Goal: Task Accomplishment & Management: Manage account settings

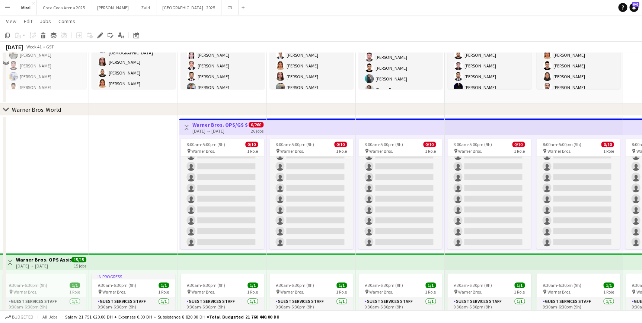
scroll to position [271, 0]
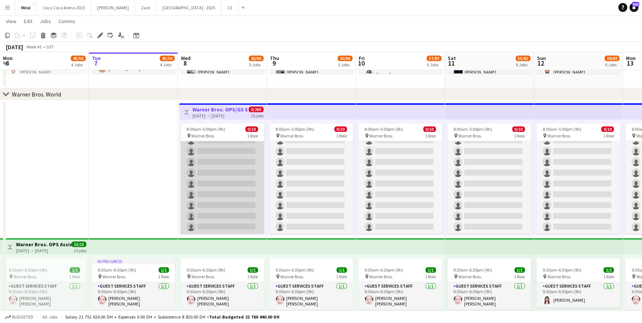
click at [238, 160] on app-card-role "Guest Services Staff 187A 0/10 8:00am-5:00pm (9h) single-neutral-actions single…" at bounding box center [222, 172] width 83 height 122
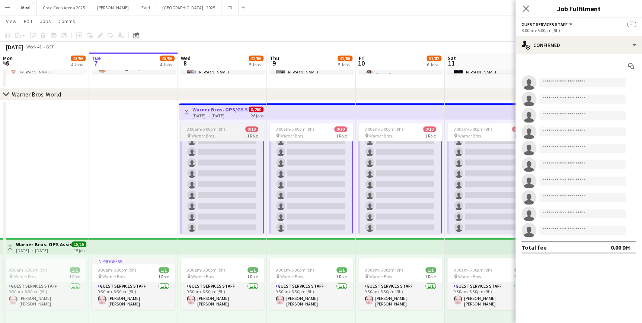
scroll to position [31, 0]
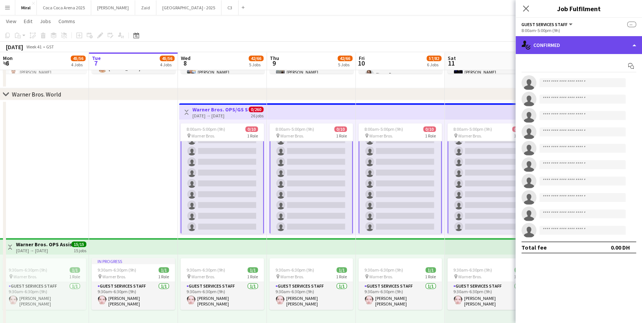
click at [576, 44] on div "single-neutral-actions-check-2 Confirmed" at bounding box center [579, 45] width 127 height 18
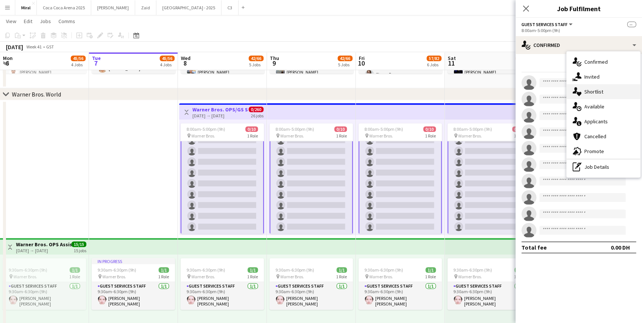
click at [599, 94] on span "Shortlist" at bounding box center [594, 91] width 19 height 7
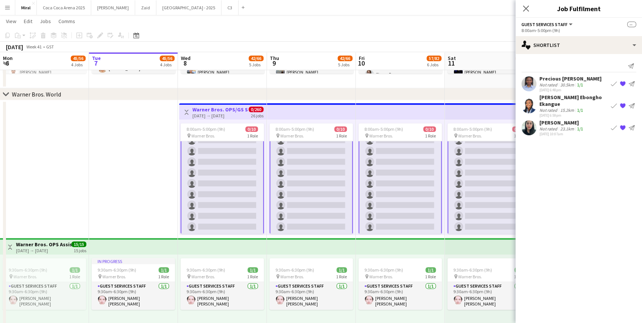
click at [573, 101] on div "[PERSON_NAME] Ebongho Ekangue" at bounding box center [574, 100] width 69 height 13
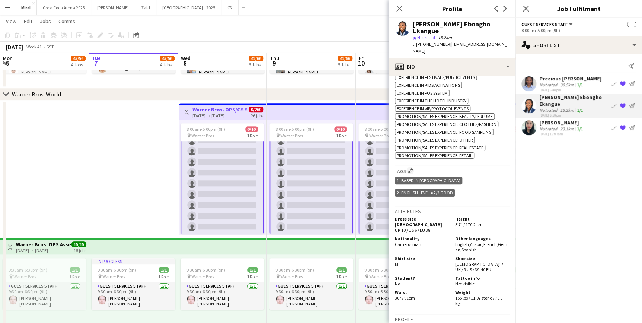
click at [575, 106] on div "[PERSON_NAME] Ebongho Ekangue" at bounding box center [574, 100] width 69 height 13
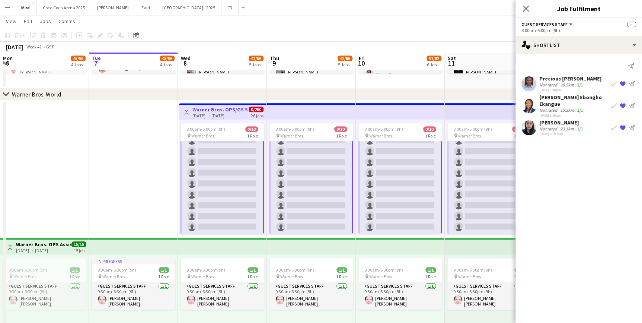
click at [569, 106] on div "[PERSON_NAME] Ebongho Ekangue" at bounding box center [574, 100] width 69 height 13
click at [555, 104] on div "[PERSON_NAME] Ebongho Ekangue" at bounding box center [574, 100] width 69 height 13
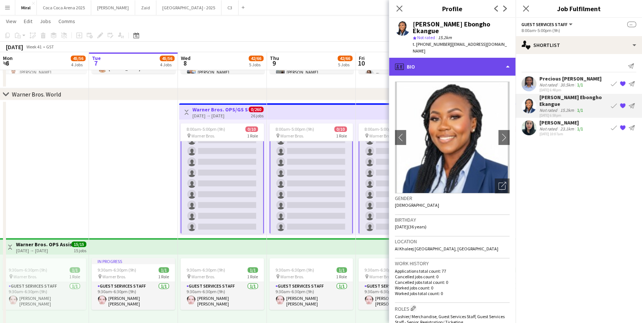
click at [480, 58] on div "profile Bio" at bounding box center [452, 67] width 127 height 18
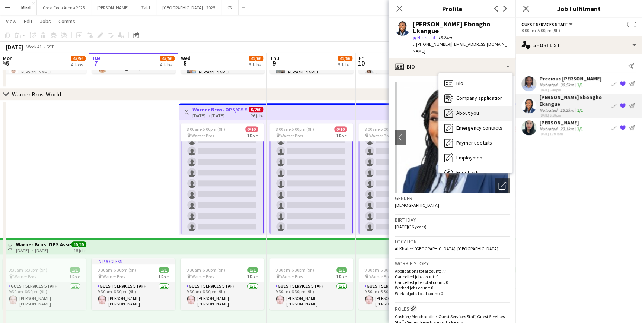
click at [475, 109] on span "About you" at bounding box center [467, 112] width 23 height 7
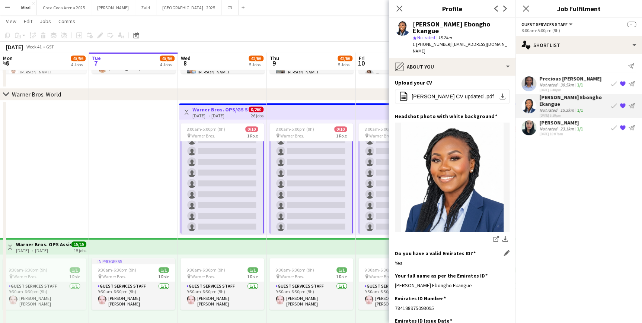
scroll to position [135, 0]
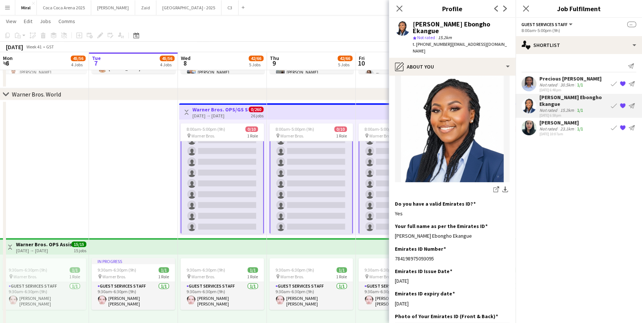
drag, startPoint x: 470, startPoint y: 227, endPoint x: 392, endPoint y: 231, distance: 77.9
click at [392, 231] on app-section-data-types "Bio Edit this field I have over 9 years of experience in the hospitality indust…" at bounding box center [452, 199] width 127 height 247
copy div "[PERSON_NAME] Ebongho Ekangue"
click at [231, 130] on div "8:00am-5:00pm (9h) 0/10" at bounding box center [222, 129] width 83 height 6
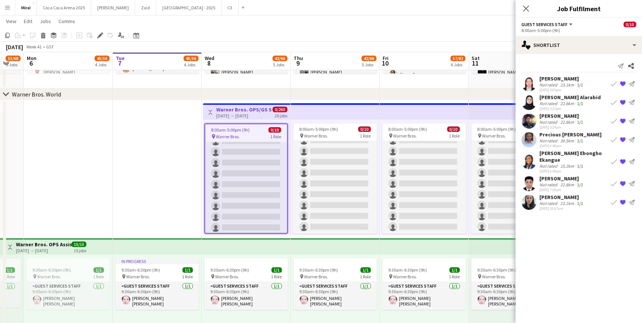
scroll to position [0, 228]
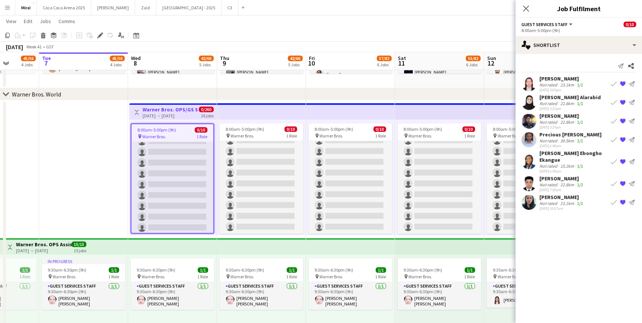
drag, startPoint x: 266, startPoint y: 115, endPoint x: 216, endPoint y: 125, distance: 51.3
click at [216, 125] on app-calendar-viewport "Sat 4 54/70 5 Jobs Sun 5 55/68 5 Jobs Mon 6 45/56 4 Jobs Tue 7 45/56 4 Jobs Wed…" at bounding box center [321, 212] width 642 height 908
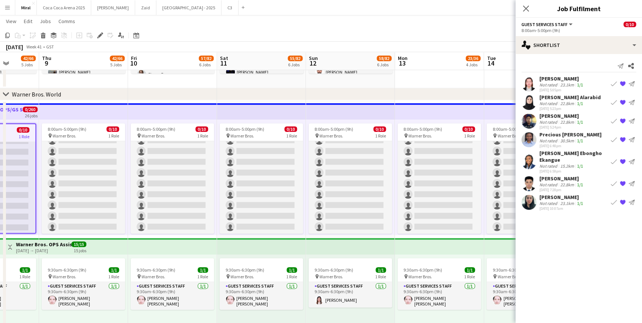
scroll to position [0, 261]
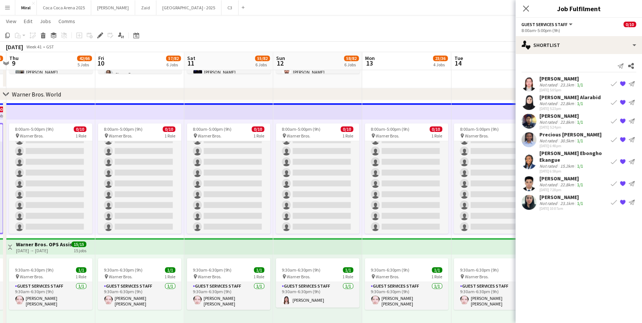
drag, startPoint x: 220, startPoint y: 111, endPoint x: -93, endPoint y: 107, distance: 313.5
click at [0, 107] on html "Menu Boards Boards Boards All jobs Status Workforce Workforce My Workforce Recr…" at bounding box center [321, 204] width 642 height 950
drag, startPoint x: 119, startPoint y: 108, endPoint x: 124, endPoint y: 104, distance: 6.1
click at [102, 106] on app-calendar-viewport "Mon 6 45/56 4 Jobs Tue 7 45/56 4 Jobs Wed 8 42/66 5 Jobs Thu 9 42/66 5 Jobs Fri…" at bounding box center [321, 212] width 642 height 908
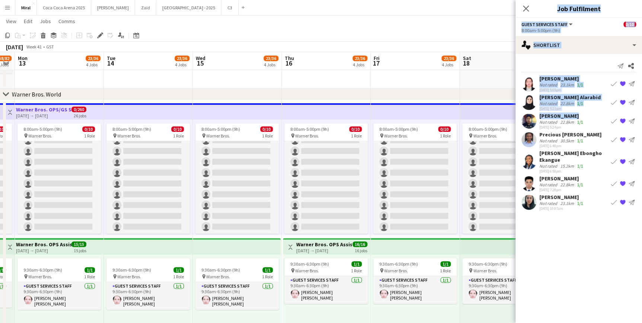
drag, startPoint x: 518, startPoint y: 115, endPoint x: 256, endPoint y: 111, distance: 261.8
click at [256, 111] on body "Menu Boards Boards Boards All jobs Status Workforce Workforce My Workforce Recr…" at bounding box center [321, 204] width 642 height 950
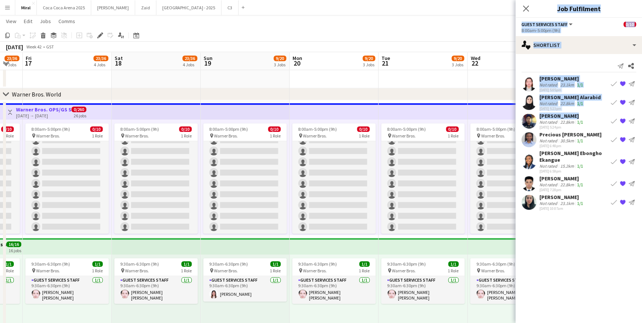
scroll to position [0, 199]
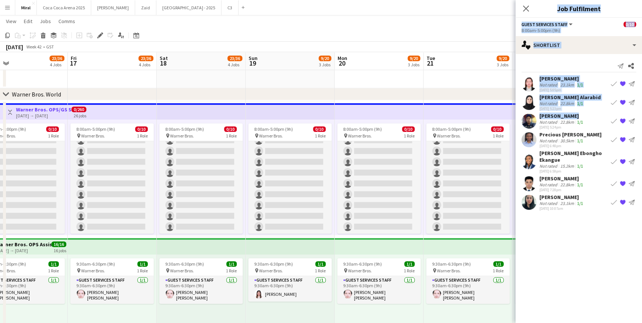
drag, startPoint x: 490, startPoint y: 117, endPoint x: 25, endPoint y: 98, distance: 465.8
click at [0, 109] on html "Menu Boards Boards Boards All jobs Status Workforce Workforce My Workforce Recr…" at bounding box center [321, 204] width 642 height 950
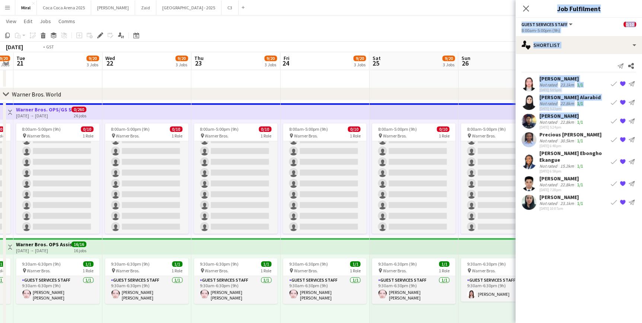
scroll to position [0, 210]
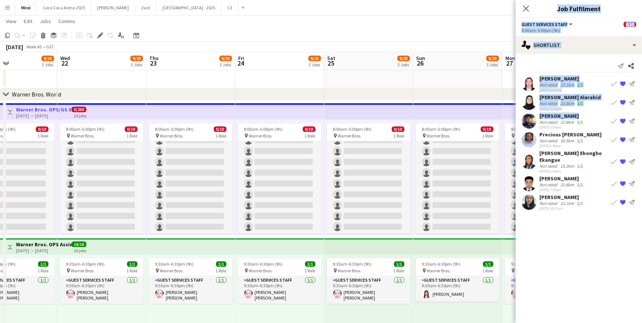
drag, startPoint x: 441, startPoint y: 106, endPoint x: 386, endPoint y: 117, distance: 56.7
click at [0, 95] on html "Menu Boards Boards Boards All jobs Status Workforce Workforce My Workforce Recr…" at bounding box center [321, 204] width 642 height 950
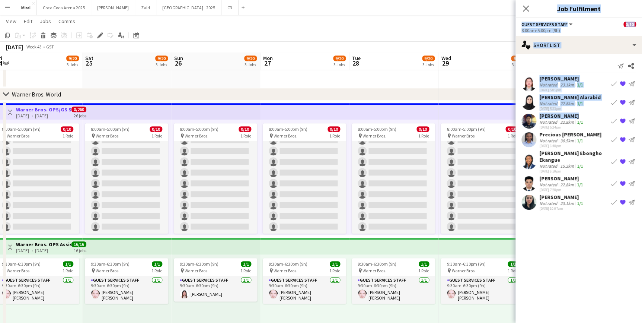
drag, startPoint x: 433, startPoint y: 115, endPoint x: 229, endPoint y: 106, distance: 204.2
click at [180, 112] on app-calendar-viewport "Tue 21 9/20 3 Jobs Wed 22 9/20 3 Jobs Thu 23 9/20 3 Jobs Fri 24 9/20 3 Jobs Sat…" at bounding box center [321, 212] width 642 height 908
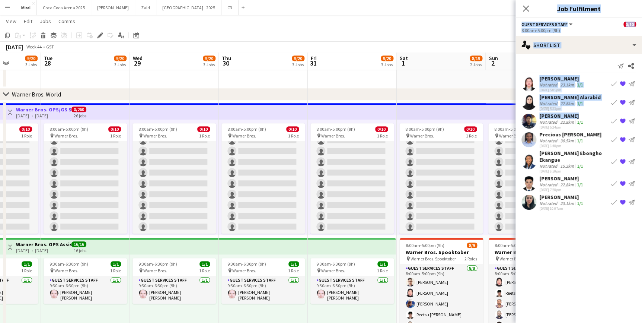
drag, startPoint x: 452, startPoint y: 117, endPoint x: 144, endPoint y: 119, distance: 307.9
click at [144, 119] on app-calendar-viewport "Sat 25 9/20 3 Jobs Sun 26 9/20 3 Jobs Mon 27 9/20 3 Jobs Tue 28 9/20 3 Jobs Wed…" at bounding box center [321, 212] width 642 height 908
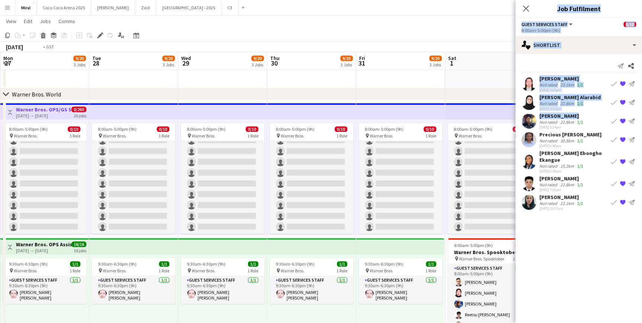
drag, startPoint x: 419, startPoint y: 103, endPoint x: 413, endPoint y: 121, distance: 19.4
click at [491, 121] on app-calendar-viewport "Sat 25 9/20 3 Jobs Sun 26 9/20 3 Jobs Mon 27 9/20 3 Jobs Tue 28 9/20 3 Jobs Wed…" at bounding box center [321, 212] width 642 height 908
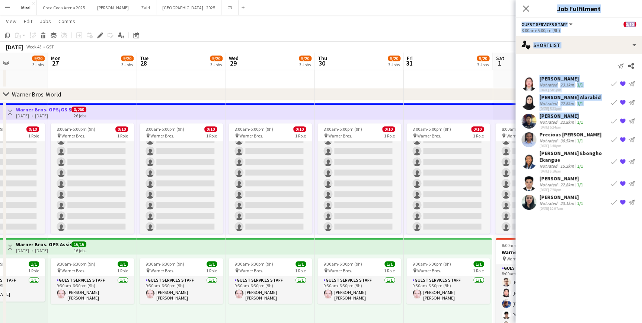
drag, startPoint x: 386, startPoint y: 116, endPoint x: 501, endPoint y: 117, distance: 115.4
click at [501, 117] on app-calendar-viewport "Fri 24 9/20 3 Jobs Sat 25 9/20 3 Jobs Sun 26 9/20 3 Jobs Mon 27 9/20 3 Jobs Tue…" at bounding box center [321, 212] width 642 height 908
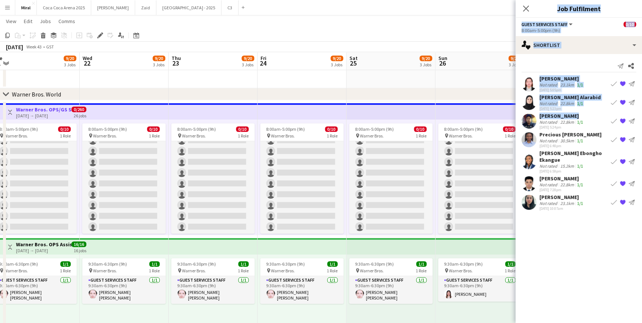
drag, startPoint x: 134, startPoint y: 104, endPoint x: 433, endPoint y: 127, distance: 300.2
click at [433, 127] on app-calendar-viewport "Sun 19 9/20 3 Jobs Mon 20 9/20 3 Jobs Tue 21 9/20 3 Jobs Wed 22 9/20 3 Jobs Thu…" at bounding box center [321, 212] width 642 height 908
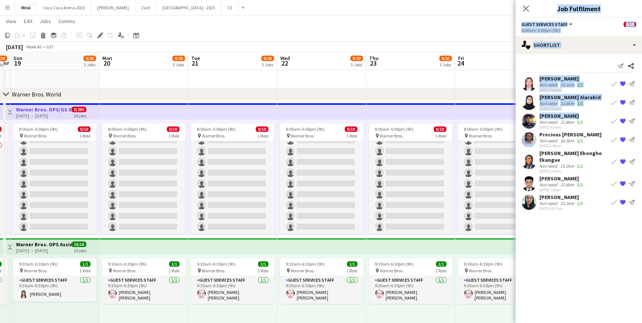
drag, startPoint x: 255, startPoint y: 118, endPoint x: 274, endPoint y: 105, distance: 22.5
click at [480, 120] on app-calendar-viewport "Fri 17 23/36 4 Jobs Sat 18 23/36 4 Jobs Sun 19 9/20 3 Jobs Mon 20 9/20 3 Jobs T…" at bounding box center [321, 212] width 642 height 908
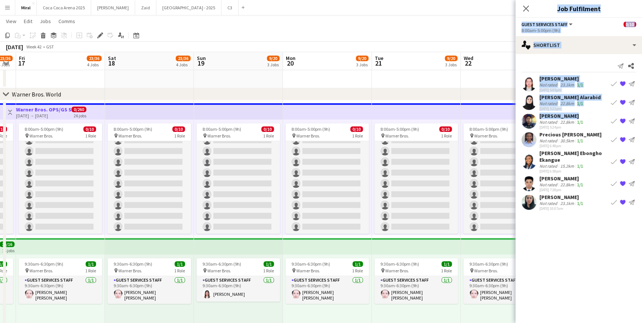
drag, startPoint x: 274, startPoint y: 104, endPoint x: 428, endPoint y: 117, distance: 154.3
click at [431, 115] on app-calendar-viewport "Wed 15 23/36 4 Jobs Thu 16 23/36 4 Jobs Fri 17 23/36 4 Jobs Sat 18 23/36 4 Jobs…" at bounding box center [321, 212] width 642 height 908
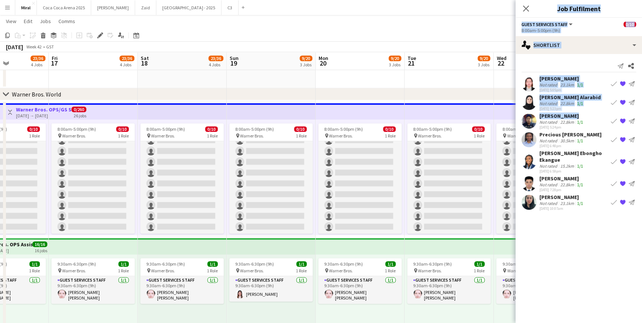
drag, startPoint x: 249, startPoint y: 115, endPoint x: 449, endPoint y: 139, distance: 202.0
click at [449, 139] on app-calendar-viewport "Tue 14 23/36 4 Jobs Wed 15 23/36 4 Jobs Thu 16 23/36 4 Jobs Fri 17 23/36 4 Jobs…" at bounding box center [321, 212] width 642 height 908
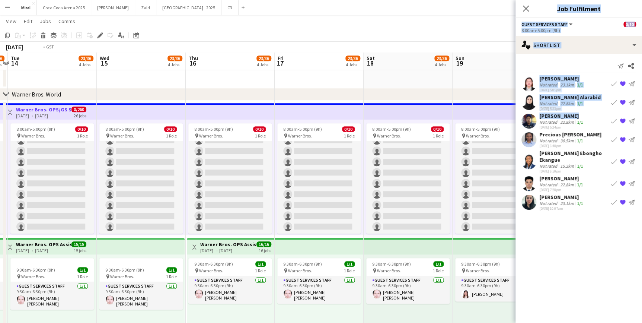
drag, startPoint x: 242, startPoint y: 118, endPoint x: 407, endPoint y: 121, distance: 165.3
click at [406, 121] on app-calendar-viewport "Sun 12 58/82 6 Jobs Mon 13 23/36 4 Jobs Tue 14 23/36 4 Jobs Wed 15 23/36 4 Jobs…" at bounding box center [321, 212] width 642 height 908
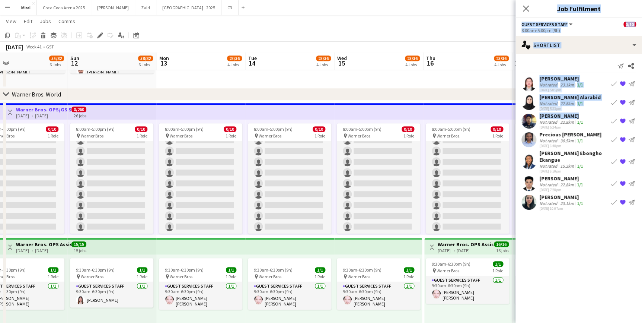
drag, startPoint x: 192, startPoint y: 118, endPoint x: 370, endPoint y: 129, distance: 178.0
click at [375, 129] on app-calendar-viewport "Thu 9 42/66 5 Jobs Fri 10 57/82 6 Jobs Sat 11 55/82 6 Jobs Sun 12 58/82 6 Jobs …" at bounding box center [321, 212] width 642 height 908
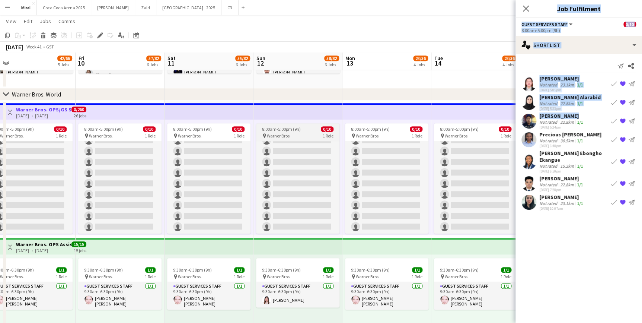
drag, startPoint x: 228, startPoint y: 110, endPoint x: 320, endPoint y: 123, distance: 92.5
click at [365, 123] on app-calendar-viewport "Tue 7 45/56 4 Jobs Wed 8 42/66 5 Jobs Thu 9 42/66 5 Jobs Fri 10 57/82 6 Jobs Sa…" at bounding box center [321, 212] width 642 height 908
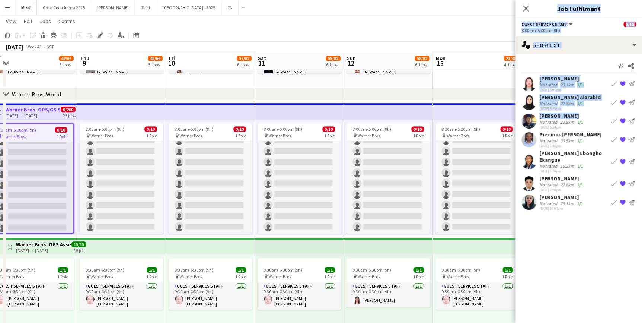
drag, startPoint x: 282, startPoint y: 118, endPoint x: 368, endPoint y: 121, distance: 85.7
click at [368, 121] on app-calendar-viewport "Mon 6 45/56 4 Jobs Tue 7 45/56 4 Jobs Wed 8 42/66 5 Jobs Thu 9 42/66 5 Jobs Fri…" at bounding box center [321, 212] width 642 height 908
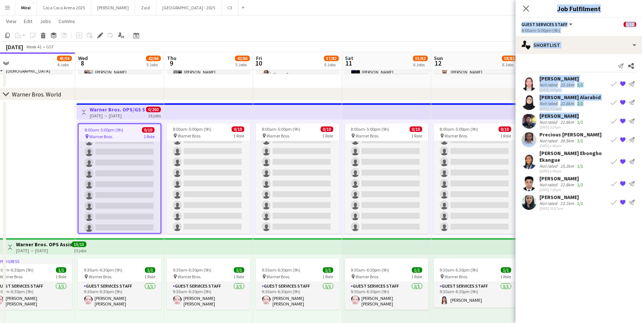
drag, startPoint x: 264, startPoint y: 114, endPoint x: 336, endPoint y: 119, distance: 72.8
click at [359, 117] on app-calendar-viewport "Sun 5 55/68 5 Jobs Mon 6 45/56 4 Jobs Tue 7 45/56 4 Jobs Wed 8 42/66 5 Jobs Thu…" at bounding box center [321, 212] width 642 height 908
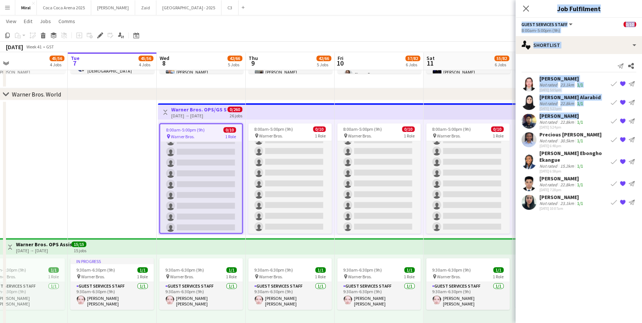
drag, startPoint x: 263, startPoint y: 114, endPoint x: 325, endPoint y: 119, distance: 62.0
click at [339, 119] on app-calendar-viewport "Sat 4 54/70 5 Jobs Sun 5 55/68 5 Jobs Mon 6 45/56 4 Jobs Tue 7 45/56 4 Jobs Wed…" at bounding box center [321, 212] width 642 height 908
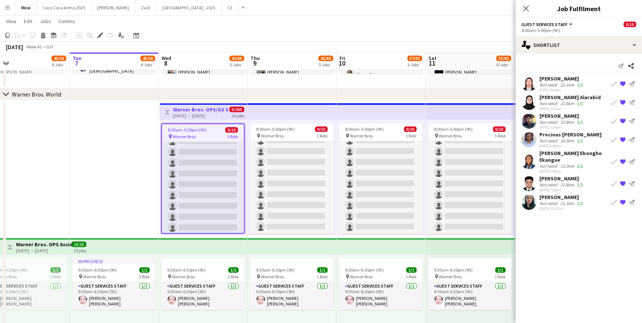
click at [582, 120] on div "1/1" at bounding box center [580, 122] width 9 height 6
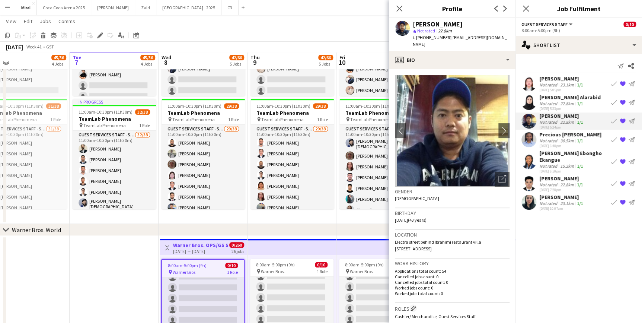
scroll to position [128, 0]
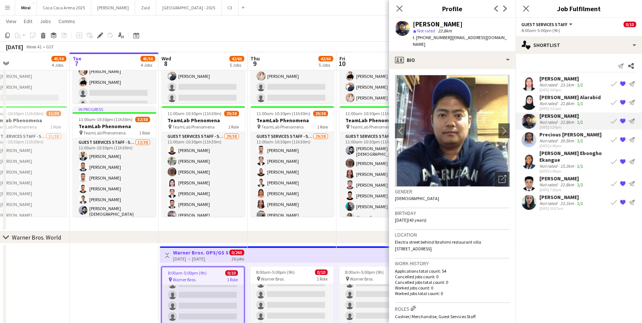
click at [264, 235] on div "chevron-right Warner Bros. World" at bounding box center [321, 237] width 642 height 12
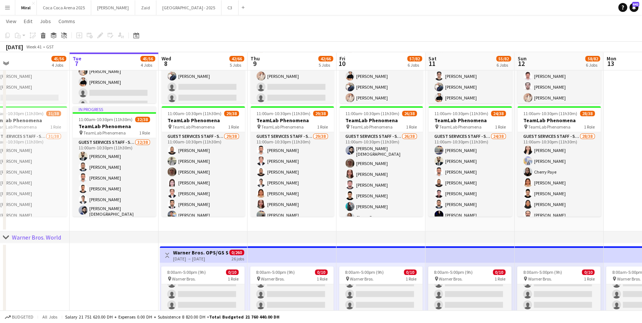
click at [237, 237] on div "chevron-right Warner Bros. World" at bounding box center [321, 237] width 642 height 12
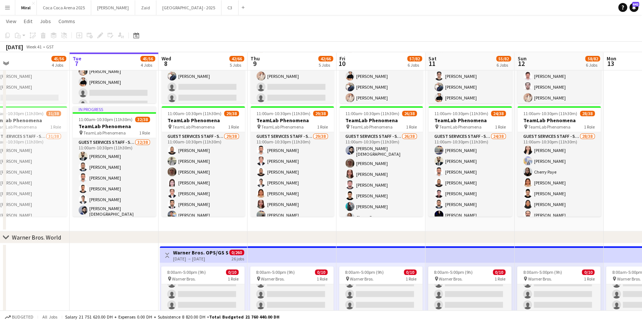
click at [216, 253] on h3 "Warner Bros. OPS/GS Staff" at bounding box center [200, 252] width 55 height 7
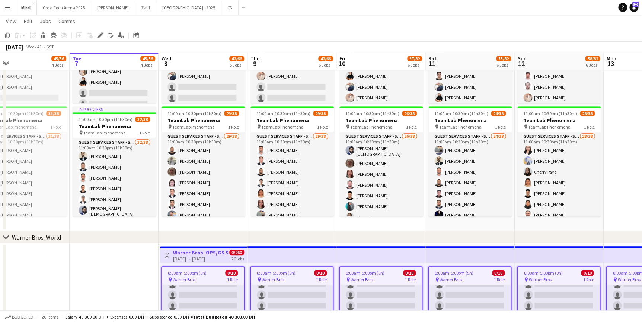
click at [216, 253] on h3 "Warner Bros. OPS/GS Staff" at bounding box center [200, 252] width 55 height 7
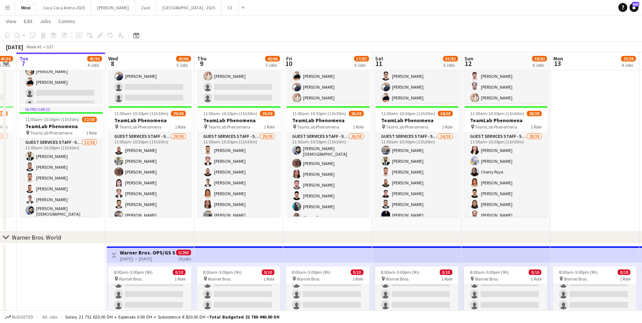
drag, startPoint x: 275, startPoint y: 254, endPoint x: 221, endPoint y: 257, distance: 54.1
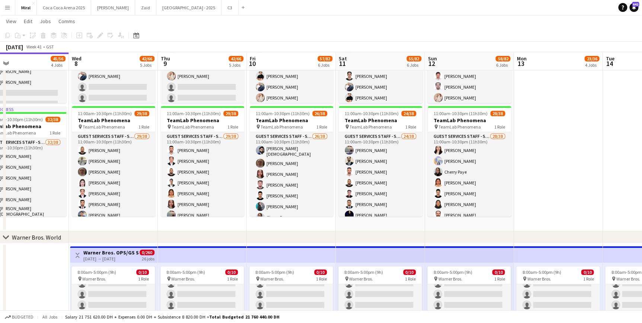
drag, startPoint x: 309, startPoint y: 254, endPoint x: 276, endPoint y: 252, distance: 32.4
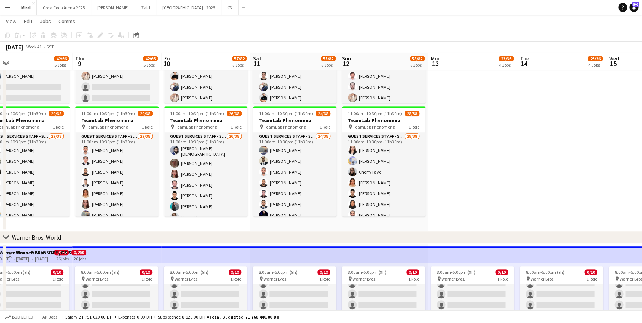
scroll to position [30, 0]
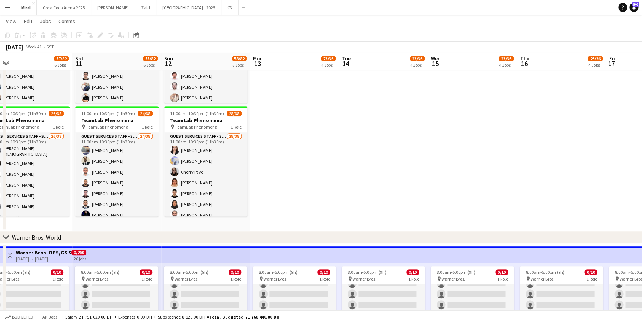
drag, startPoint x: 548, startPoint y: 252, endPoint x: 281, endPoint y: 254, distance: 267.0
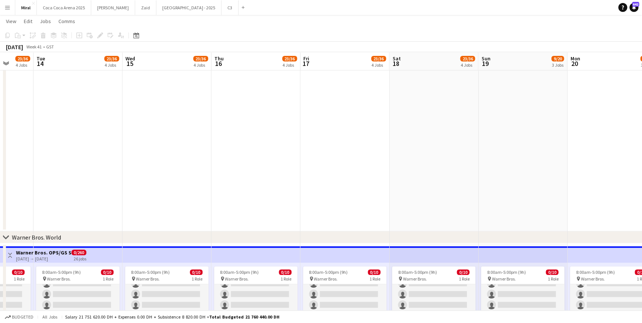
drag, startPoint x: 362, startPoint y: 252, endPoint x: 118, endPoint y: 247, distance: 243.5
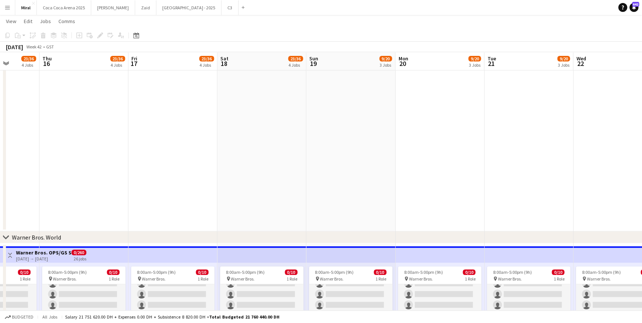
drag, startPoint x: 388, startPoint y: 256, endPoint x: 124, endPoint y: 253, distance: 264.0
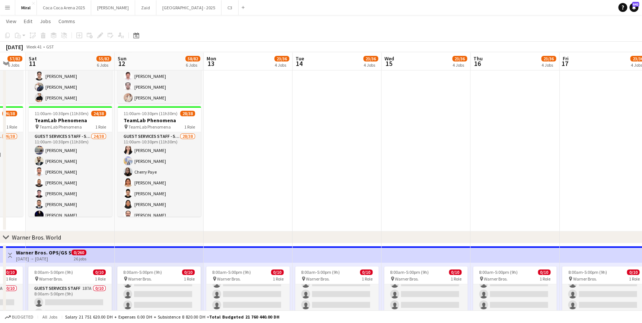
drag, startPoint x: 131, startPoint y: 251, endPoint x: 507, endPoint y: 264, distance: 377.0
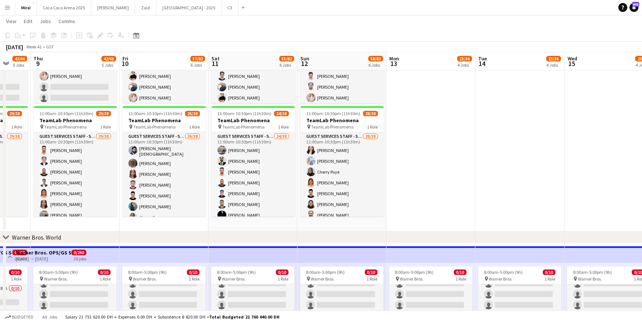
scroll to position [0, 163]
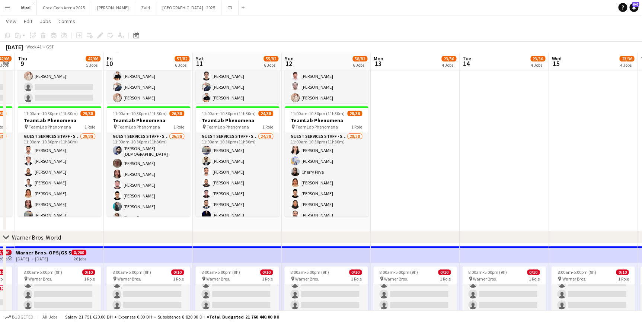
drag, startPoint x: 134, startPoint y: 262, endPoint x: 352, endPoint y: 264, distance: 217.8
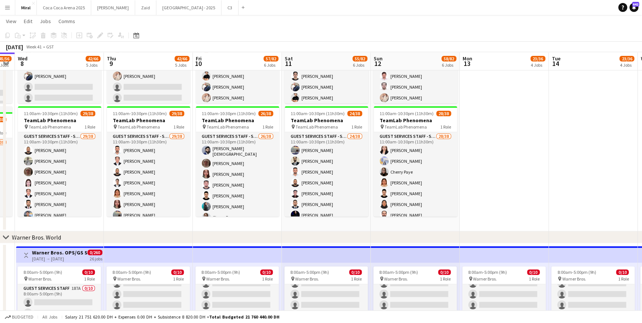
scroll to position [30, 0]
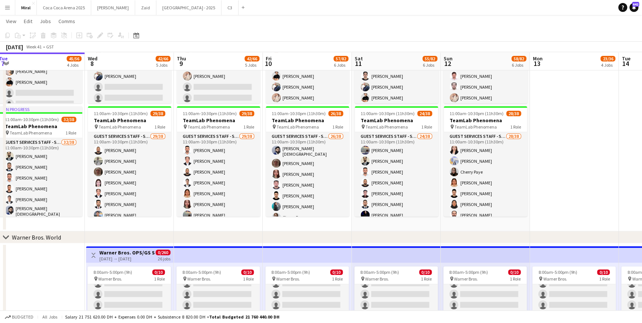
drag, startPoint x: 125, startPoint y: 256, endPoint x: 285, endPoint y: 252, distance: 159.8
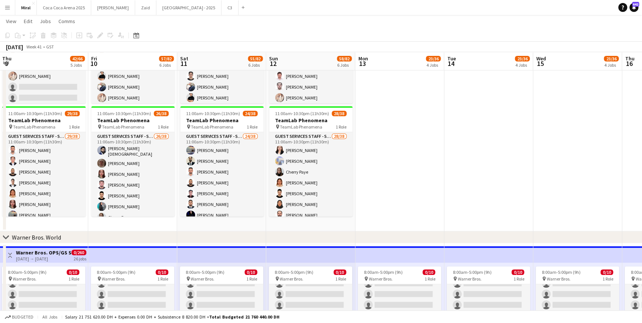
scroll to position [0, 357]
drag, startPoint x: 341, startPoint y: 254, endPoint x: 137, endPoint y: 258, distance: 204.5
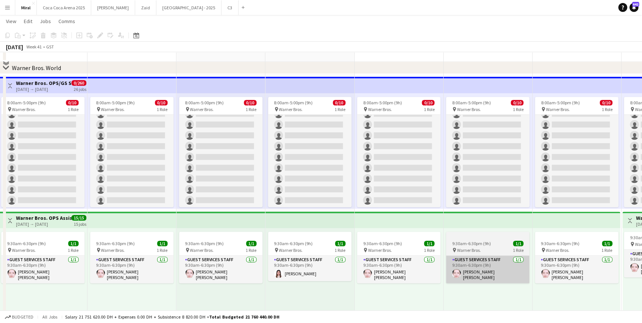
scroll to position [229, 0]
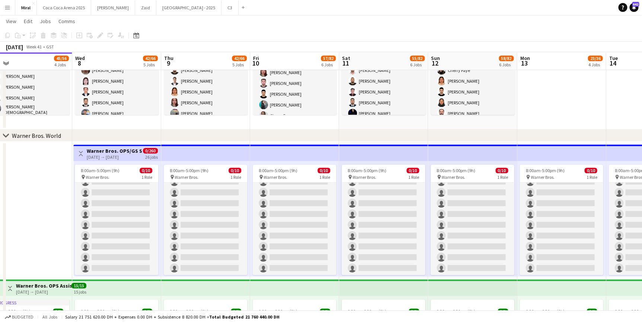
drag, startPoint x: 257, startPoint y: 155, endPoint x: 371, endPoint y: 159, distance: 113.6
click at [429, 156] on app-calendar-viewport "Sun 5 55/68 5 Jobs Mon 6 45/56 4 Jobs Tue 7 45/56 4 Jobs Wed 8 42/66 5 Jobs Thu…" at bounding box center [321, 254] width 642 height 908
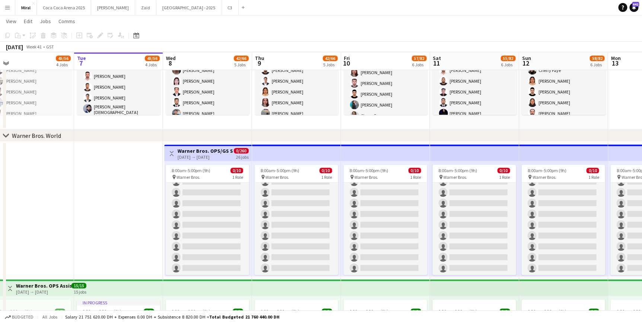
drag, startPoint x: 226, startPoint y: 147, endPoint x: 309, endPoint y: 147, distance: 83.0
click at [309, 147] on app-calendar-viewport "Sat 4 54/70 5 Jobs Sun 5 55/68 5 Jobs Mon 6 45/56 4 Jobs Tue 7 45/56 4 Jobs Wed…" at bounding box center [321, 254] width 642 height 908
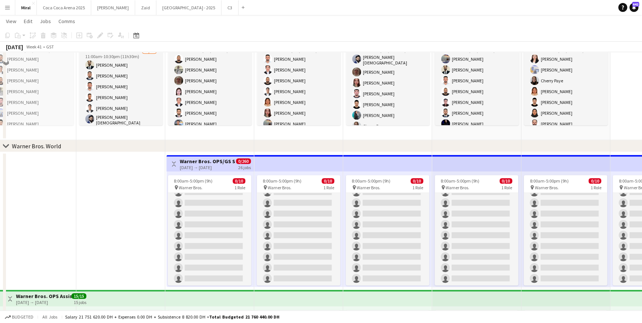
scroll to position [331, 0]
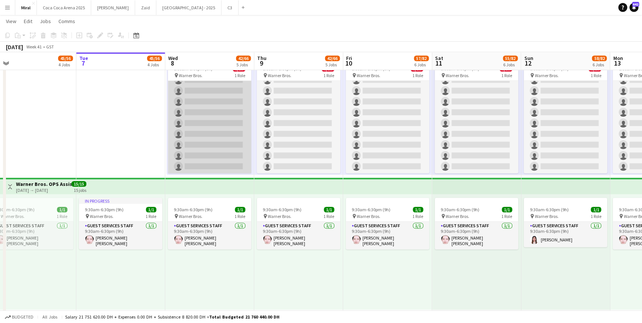
click at [214, 84] on app-card-role "Guest Services Staff 187A 0/10 8:00am-5:00pm (9h) single-neutral-actions single…" at bounding box center [209, 112] width 83 height 122
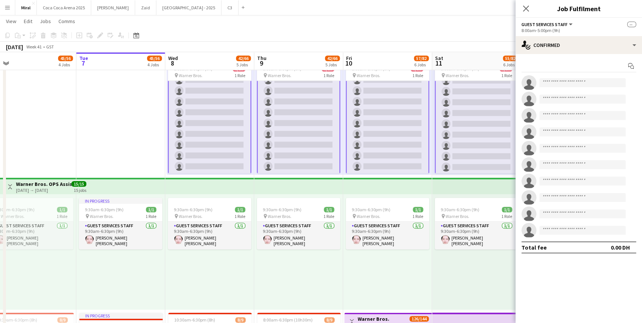
scroll to position [31, 0]
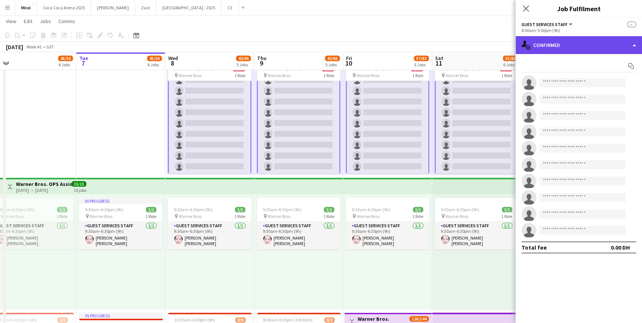
click at [547, 48] on div "single-neutral-actions-check-2 Confirmed" at bounding box center [579, 45] width 127 height 18
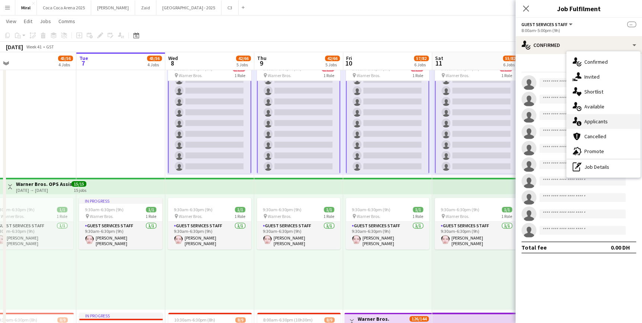
click at [597, 123] on span "Applicants" at bounding box center [596, 121] width 23 height 7
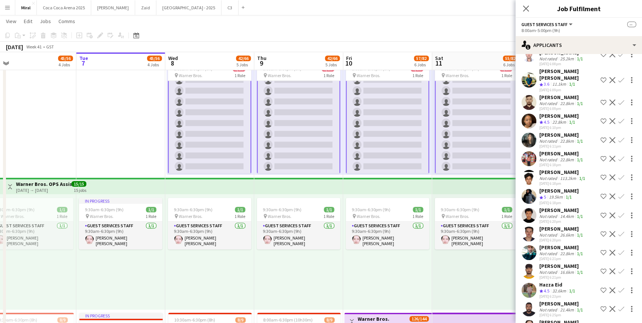
scroll to position [1083, 0]
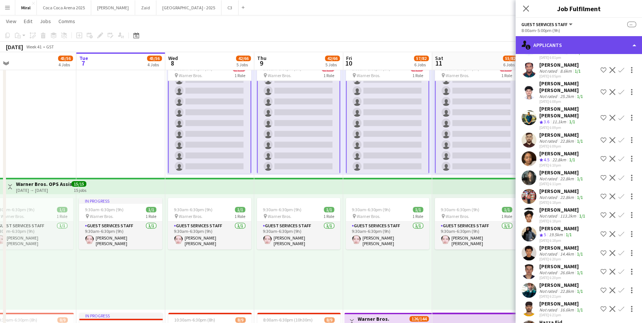
click at [593, 46] on div "single-neutral-actions-information Applicants" at bounding box center [579, 45] width 127 height 18
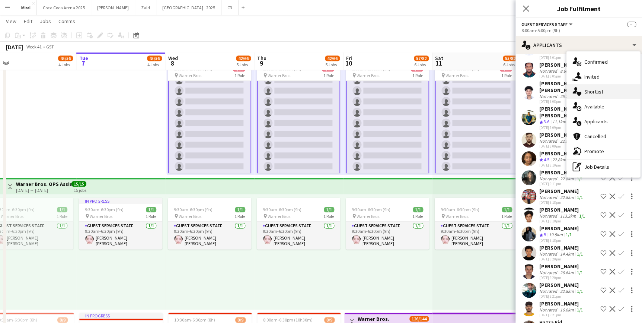
click at [595, 92] on span "Shortlist" at bounding box center [594, 91] width 19 height 7
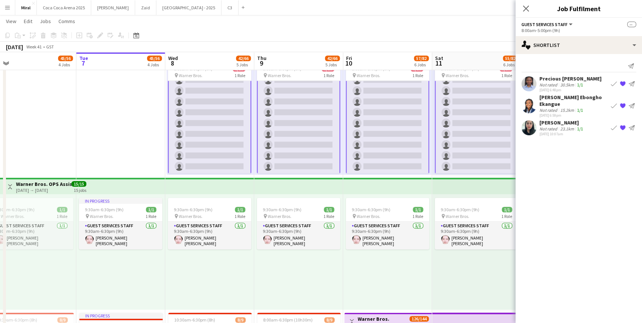
click at [549, 104] on div "[PERSON_NAME] Ebongho Ekangue" at bounding box center [574, 100] width 69 height 13
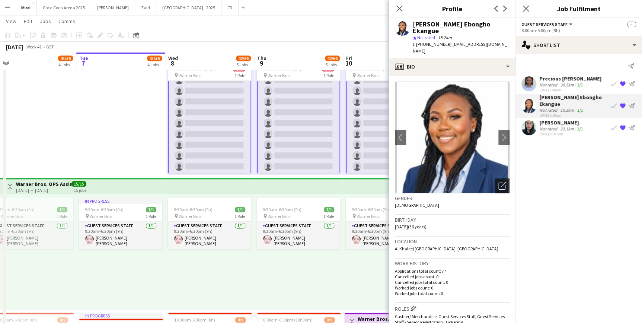
click at [499, 182] on icon "Open photos pop-in" at bounding box center [503, 186] width 8 height 8
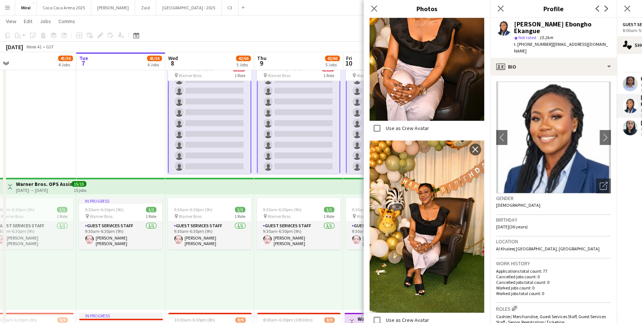
scroll to position [149, 0]
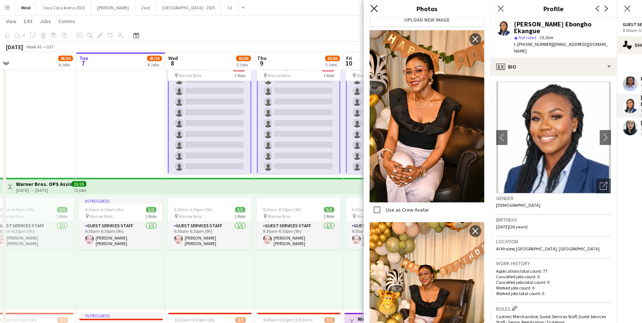
click at [374, 8] on icon at bounding box center [373, 8] width 7 height 7
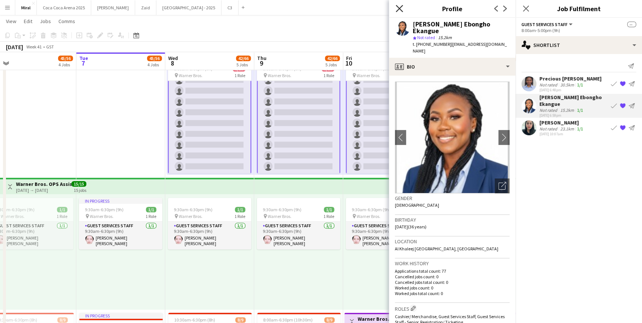
click at [402, 8] on icon "Close pop-in" at bounding box center [399, 8] width 7 height 7
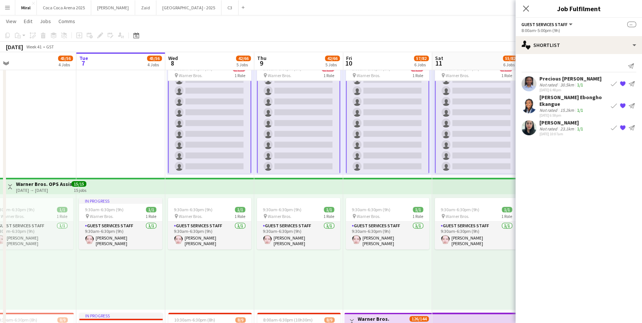
click at [457, 32] on app-toolbar "Copy Paste Paste Ctrl+V Paste with crew Ctrl+Shift+V Paste linked Job [GEOGRAPH…" at bounding box center [321, 35] width 642 height 13
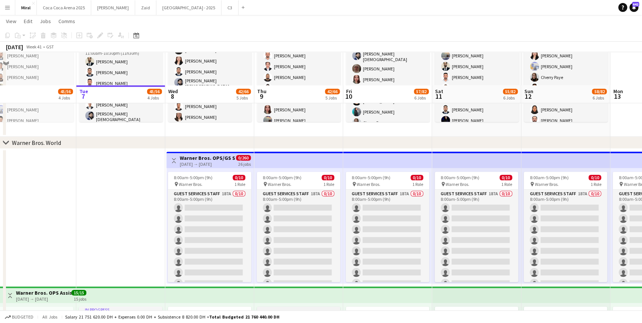
scroll to position [221, 0]
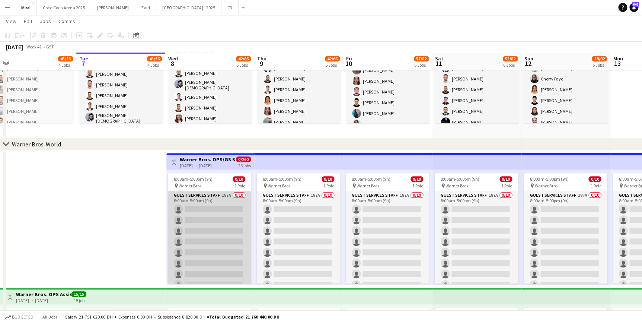
click at [222, 232] on app-card-role "Guest Services Staff 187A 0/10 8:00am-5:00pm (9h) single-neutral-actions single…" at bounding box center [209, 252] width 83 height 122
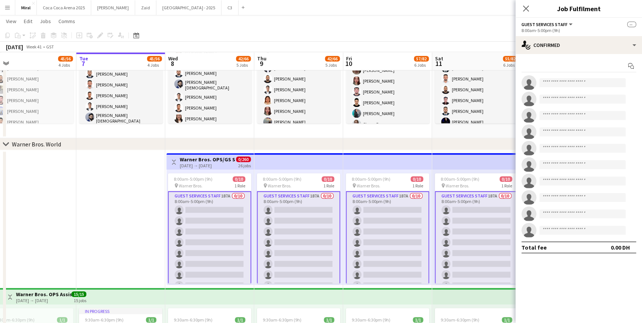
click at [235, 227] on app-card-role "Guest Services Staff 187A 0/10 8:00am-5:00pm (9h) single-neutral-actions single…" at bounding box center [209, 253] width 83 height 124
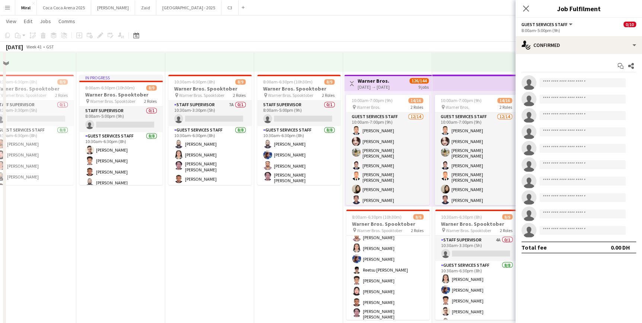
scroll to position [525, 0]
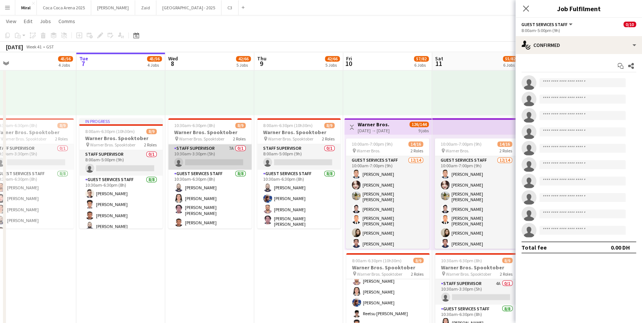
click at [205, 152] on app-card-role "Staff Supervisor 7A 0/1 10:30am-3:30pm (5h) single-neutral-actions" at bounding box center [209, 156] width 83 height 25
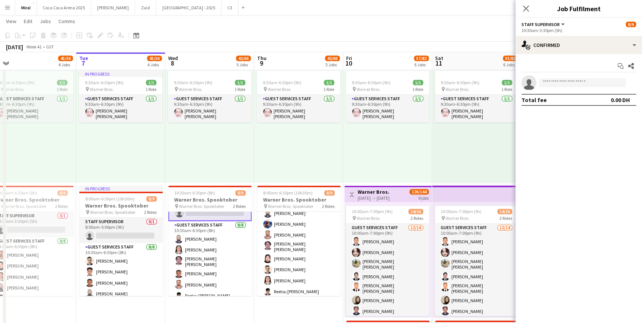
scroll to position [0, 0]
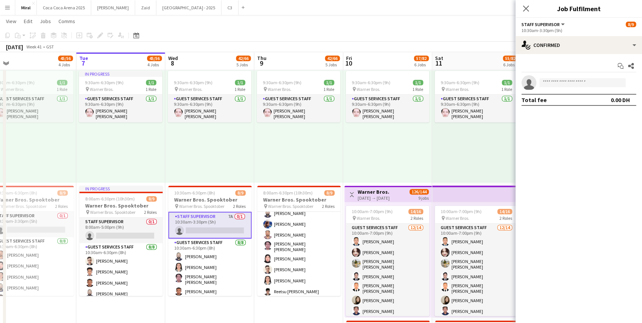
click at [211, 225] on app-card-role "Staff Supervisor 7A 0/1 10:30am-3:30pm (5h) single-neutral-actions" at bounding box center [209, 224] width 83 height 27
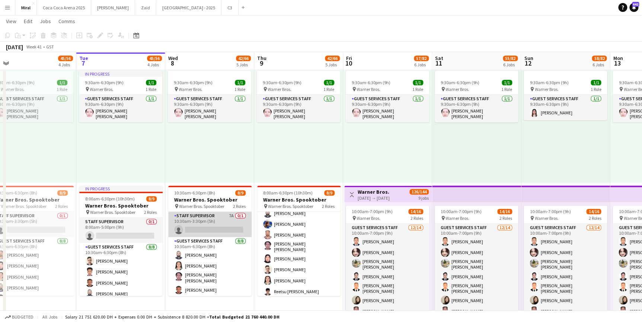
scroll to position [0, 190]
click at [6, 8] on app-icon "Menu" at bounding box center [7, 7] width 6 height 6
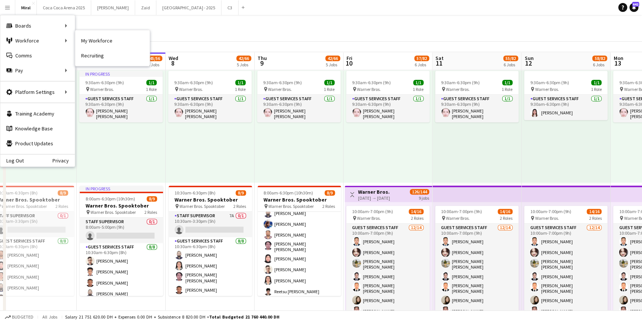
click at [90, 41] on link "My Workforce" at bounding box center [112, 40] width 74 height 15
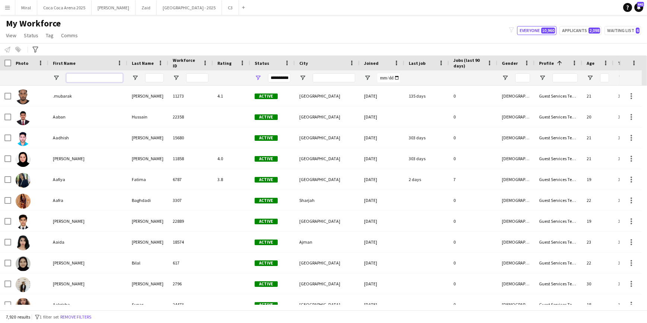
click at [112, 78] on input "First Name Filter Input" at bounding box center [94, 77] width 57 height 9
click at [149, 76] on input "Last Name Filter Input" at bounding box center [154, 77] width 19 height 9
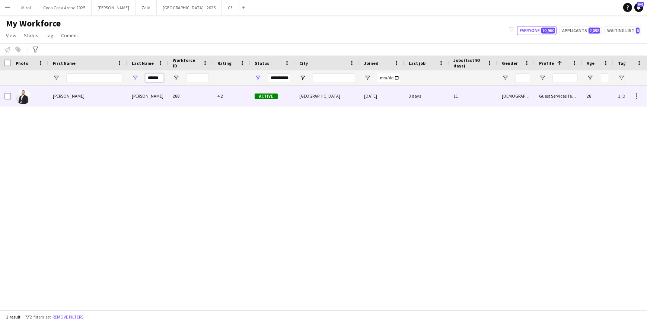
type input "******"
click at [119, 100] on div "[PERSON_NAME]" at bounding box center [87, 96] width 79 height 20
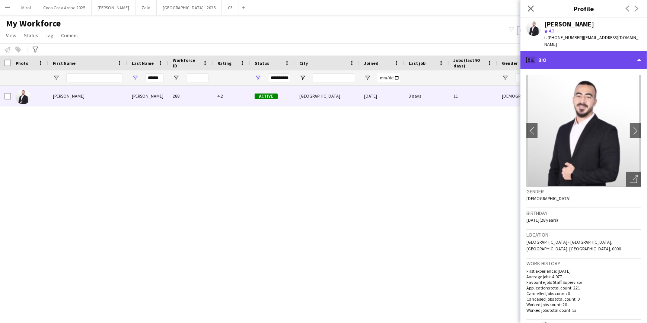
click at [592, 55] on div "profile Bio" at bounding box center [584, 60] width 127 height 18
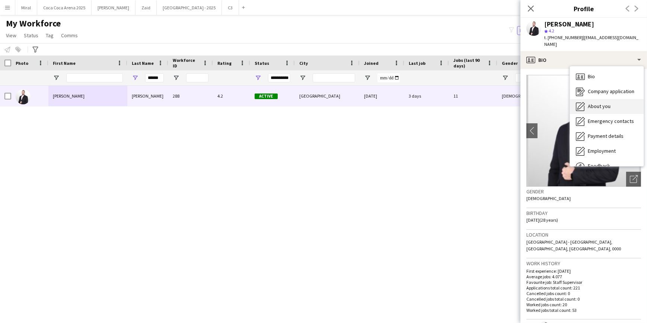
click at [607, 104] on div "About you About you" at bounding box center [607, 106] width 74 height 15
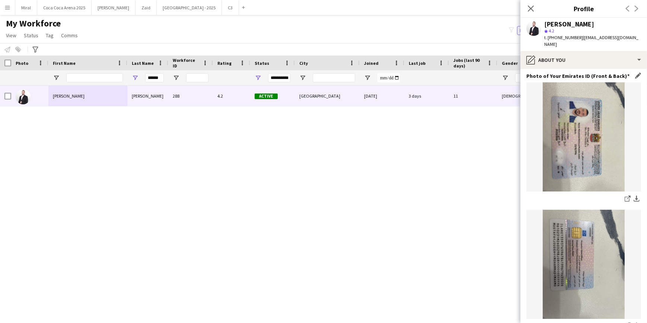
scroll to position [406, 0]
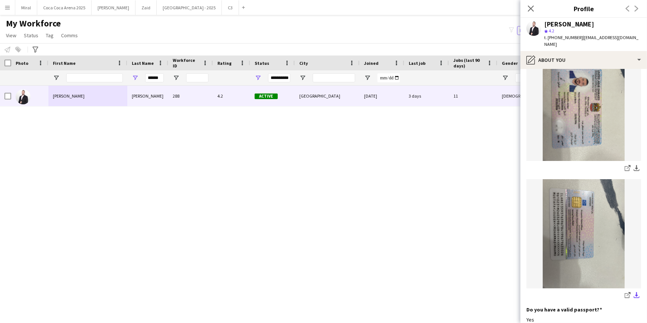
click at [634, 292] on app-icon "download-bottom" at bounding box center [637, 295] width 6 height 7
click at [625, 292] on icon "share-external-link-1" at bounding box center [628, 295] width 6 height 6
click at [531, 10] on icon "Close pop-in" at bounding box center [530, 8] width 7 height 7
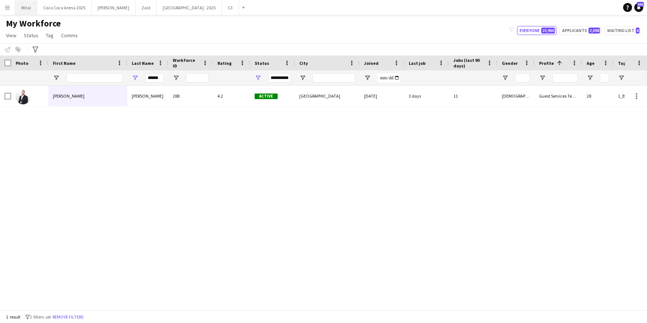
click at [26, 7] on button "Miral Close" at bounding box center [26, 7] width 22 height 15
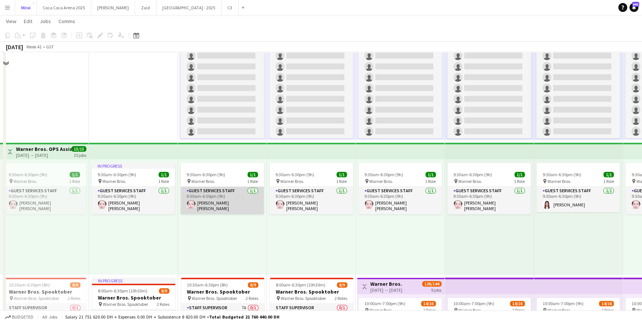
scroll to position [372, 0]
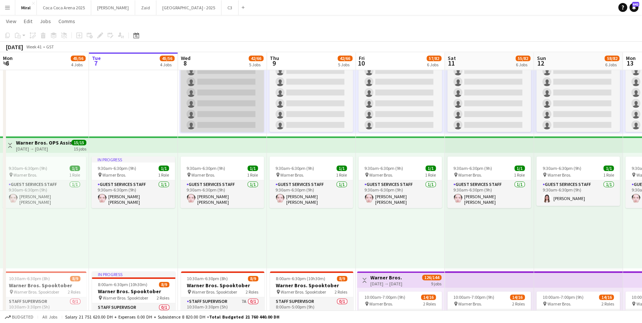
click at [233, 118] on app-card-role "Guest Services Staff 187A 0/10 8:00am-5:00pm (9h) single-neutral-actions single…" at bounding box center [222, 71] width 83 height 122
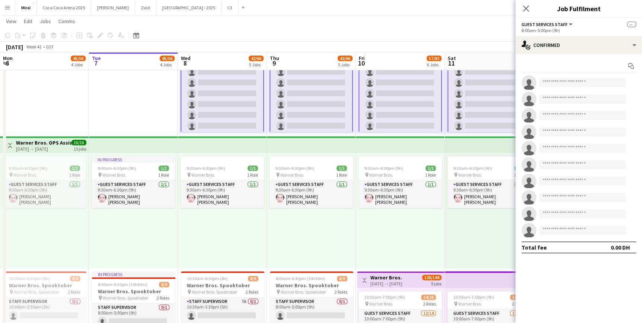
scroll to position [31, 0]
click at [235, 111] on app-card-role "Guest Services Staff 187A 0/10 8:00am-5:00pm (9h) single-neutral-actions single…" at bounding box center [222, 71] width 83 height 124
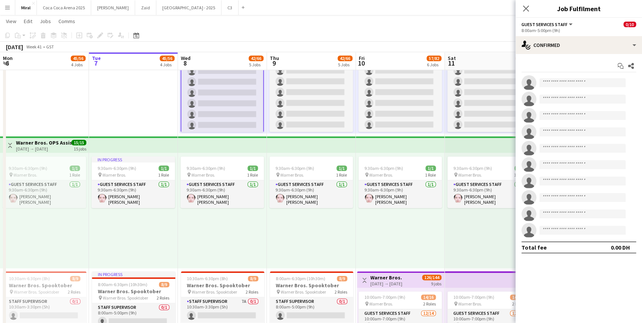
scroll to position [30, 0]
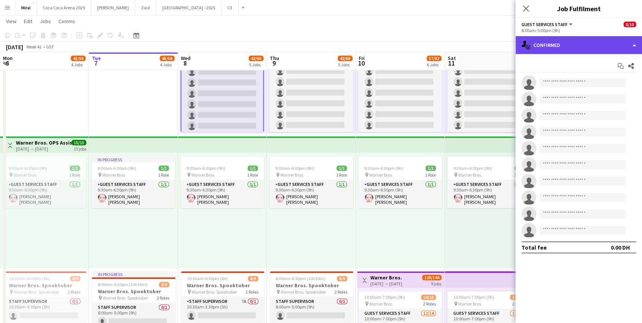
click at [591, 41] on div "single-neutral-actions-check-2 Confirmed" at bounding box center [579, 45] width 127 height 18
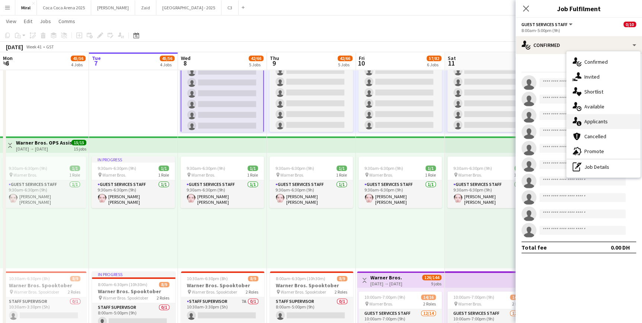
click at [605, 122] on span "Applicants" at bounding box center [596, 121] width 23 height 7
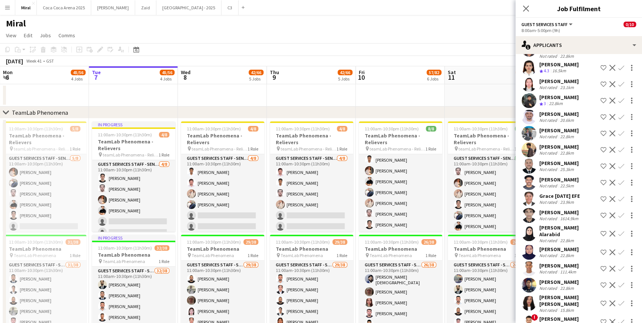
scroll to position [169, 0]
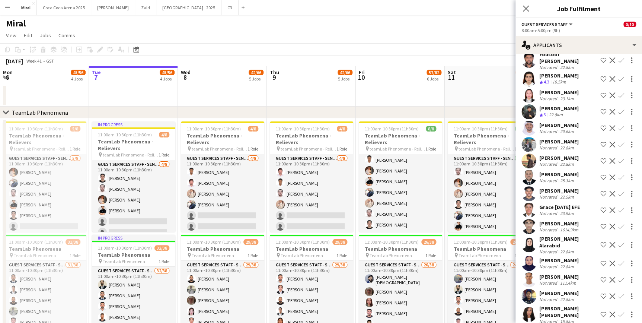
click at [553, 113] on div "22.8km" at bounding box center [556, 115] width 17 height 6
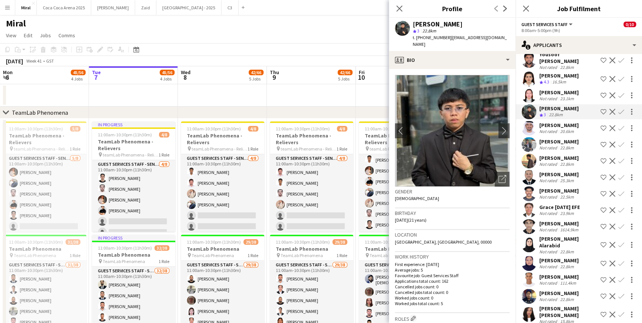
drag, startPoint x: 400, startPoint y: 11, endPoint x: 558, endPoint y: 145, distance: 208.2
click at [399, 9] on icon "Close pop-in" at bounding box center [400, 9] width 6 height 6
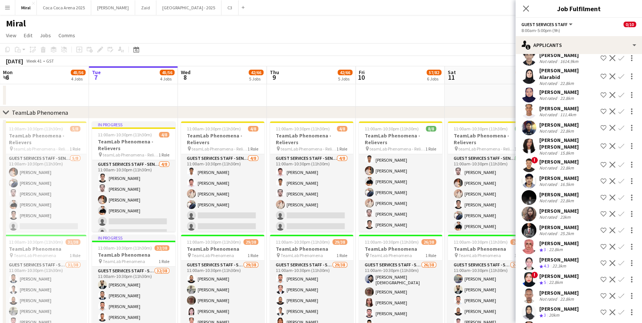
scroll to position [372, 0]
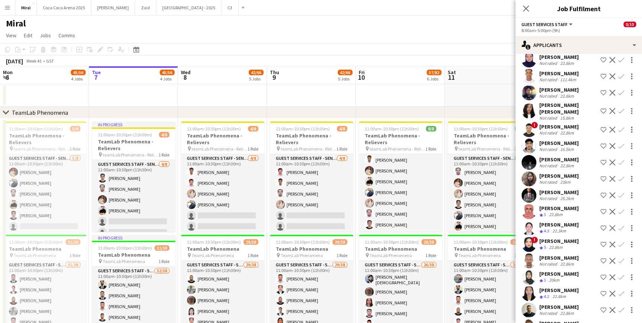
click at [546, 175] on div "[PERSON_NAME]" at bounding box center [559, 175] width 39 height 7
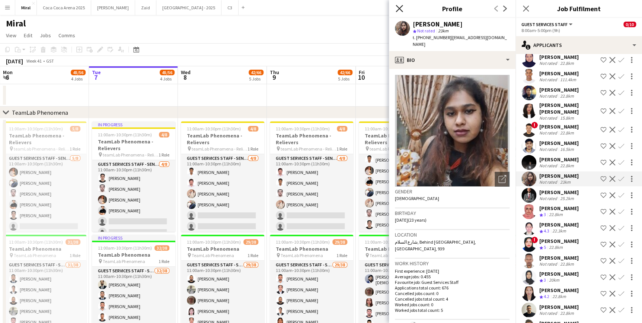
click at [398, 6] on icon "Close pop-in" at bounding box center [399, 8] width 7 height 7
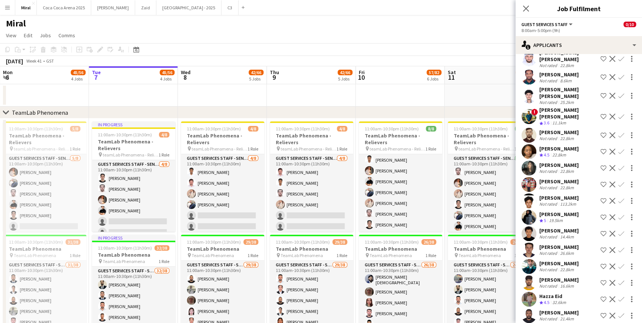
scroll to position [914, 0]
click at [558, 128] on div "[PERSON_NAME]" at bounding box center [559, 131] width 39 height 7
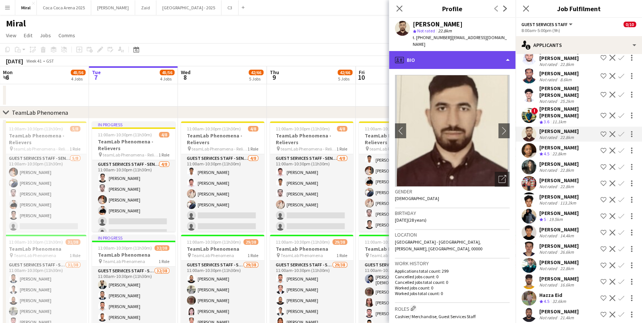
click at [490, 52] on div "profile Bio" at bounding box center [452, 60] width 127 height 18
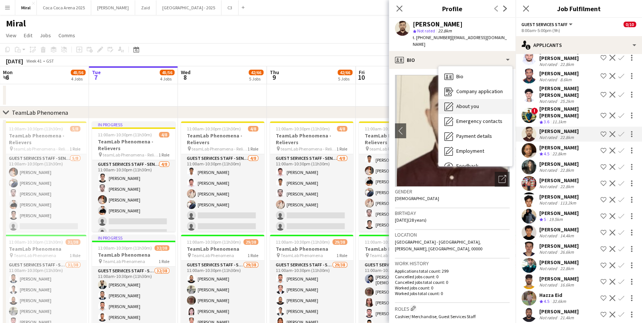
click at [473, 103] on span "About you" at bounding box center [467, 106] width 23 height 7
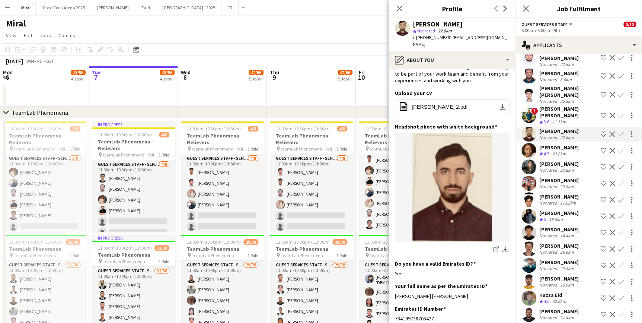
scroll to position [0, 0]
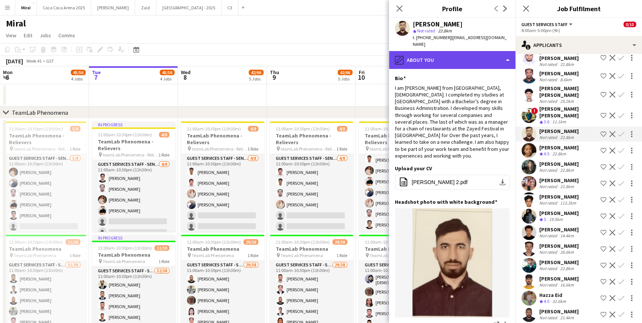
click at [501, 52] on div "pencil4 About you" at bounding box center [452, 60] width 127 height 18
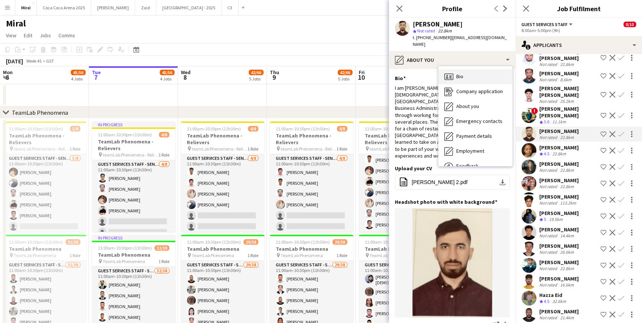
click at [469, 69] on div "Bio Bio" at bounding box center [476, 76] width 74 height 15
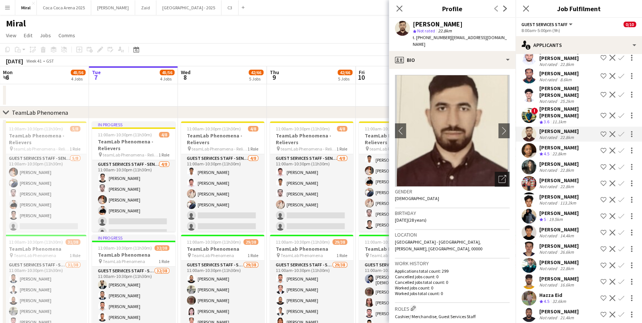
click at [499, 175] on icon "Open photos pop-in" at bounding box center [503, 179] width 8 height 8
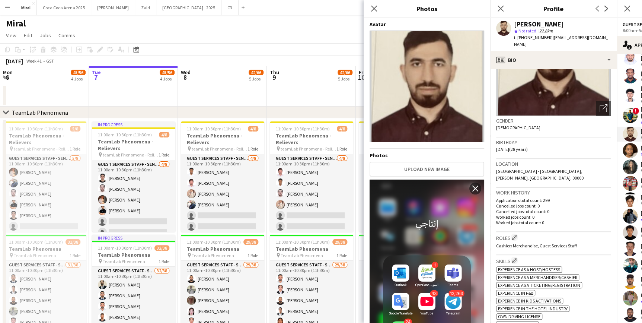
scroll to position [101, 0]
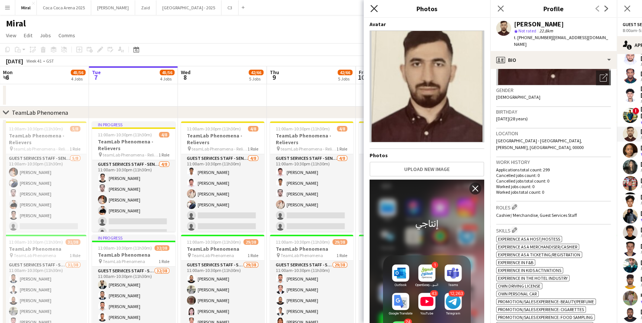
click at [373, 10] on icon at bounding box center [373, 8] width 7 height 7
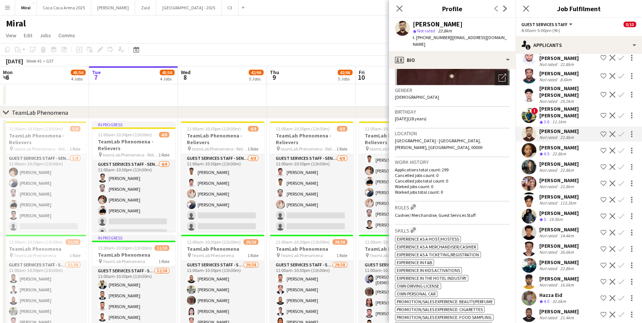
click at [601, 131] on app-icon "Shortlist crew" at bounding box center [604, 134] width 6 height 6
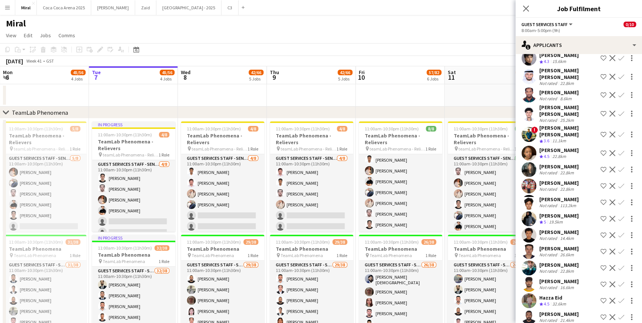
scroll to position [896, 0]
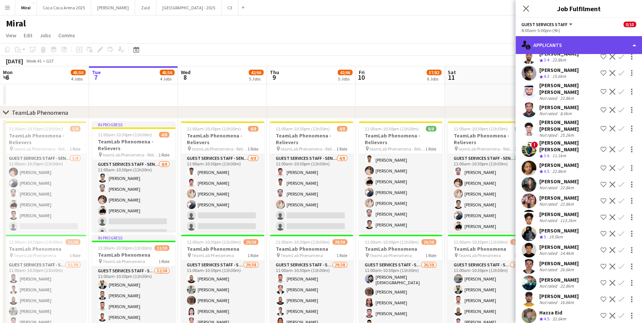
click at [586, 43] on div "single-neutral-actions-information Applicants" at bounding box center [579, 45] width 127 height 18
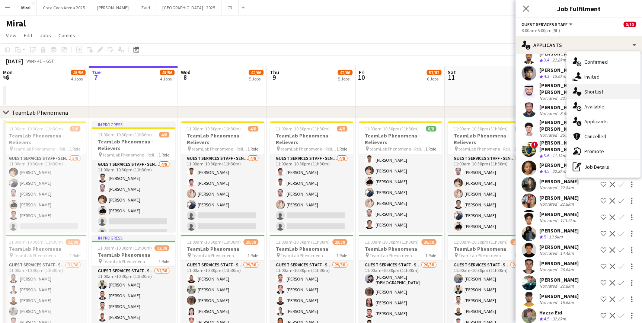
click at [598, 94] on span "Shortlist" at bounding box center [594, 91] width 19 height 7
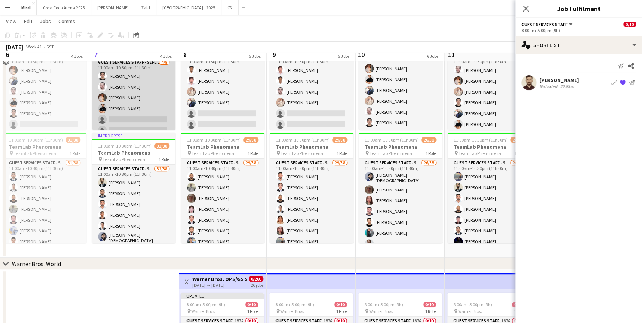
scroll to position [67, 0]
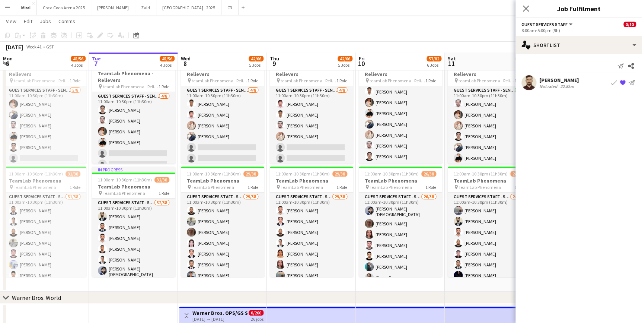
click at [568, 79] on div "[PERSON_NAME]" at bounding box center [559, 80] width 39 height 7
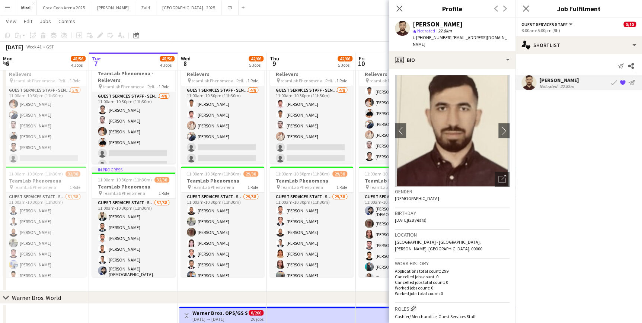
drag, startPoint x: 413, startPoint y: 22, endPoint x: 494, endPoint y: 22, distance: 81.5
click at [494, 22] on div "[PERSON_NAME] star Not rated 22.8km t. [PHONE_NUMBER] | [EMAIL_ADDRESS][DOMAIN_…" at bounding box center [452, 34] width 127 height 33
copy div "[PERSON_NAME]"
drag, startPoint x: 418, startPoint y: 36, endPoint x: 446, endPoint y: 37, distance: 27.6
click at [446, 37] on div "t. [PHONE_NUMBER] | [EMAIL_ADDRESS][DOMAIN_NAME]" at bounding box center [461, 40] width 97 height 13
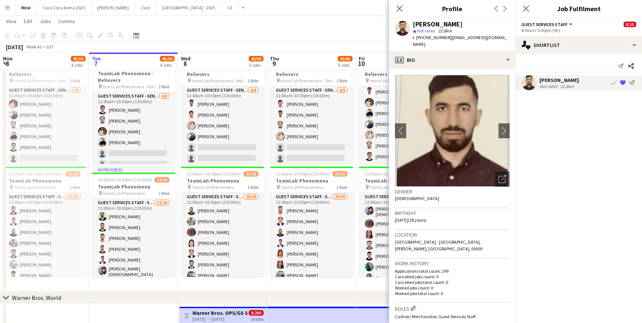
copy span "971566676024"
drag, startPoint x: 448, startPoint y: 38, endPoint x: 496, endPoint y: 38, distance: 47.7
click at [496, 38] on div "[PERSON_NAME] star Not rated 22.8km t. [PHONE_NUMBER] | [EMAIL_ADDRESS][DOMAIN_…" at bounding box center [452, 34] width 127 height 33
copy span "[EMAIL_ADDRESS][DOMAIN_NAME]"
click at [401, 7] on icon "Close pop-in" at bounding box center [399, 8] width 7 height 7
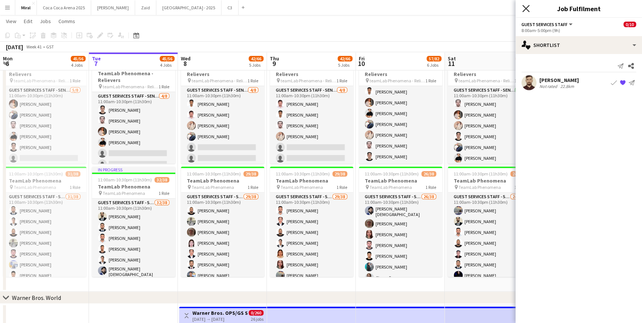
click at [525, 6] on icon "Close pop-in" at bounding box center [525, 8] width 7 height 7
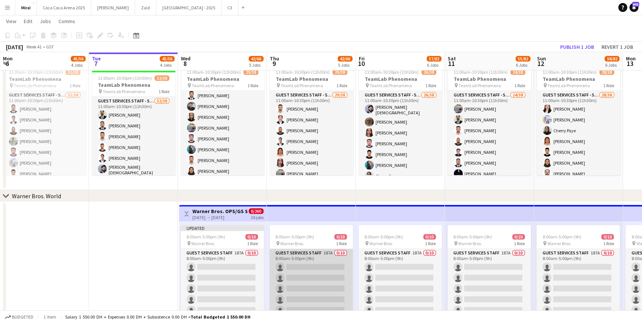
scroll to position [34, 0]
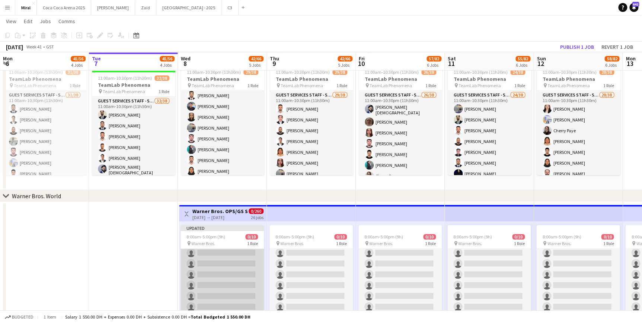
click at [236, 268] on app-card-role "Guest Services Staff 187A 0/10 8:00am-5:00pm (9h) single-neutral-actions single…" at bounding box center [222, 274] width 83 height 122
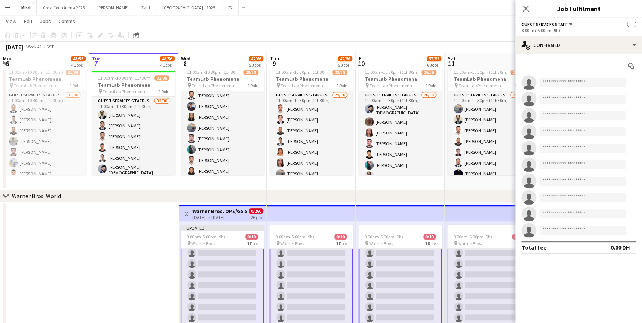
click at [236, 268] on app-card-role "Guest Services Staff 187A 0/10 8:00am-5:00pm (9h) single-neutral-actions single…" at bounding box center [222, 274] width 83 height 124
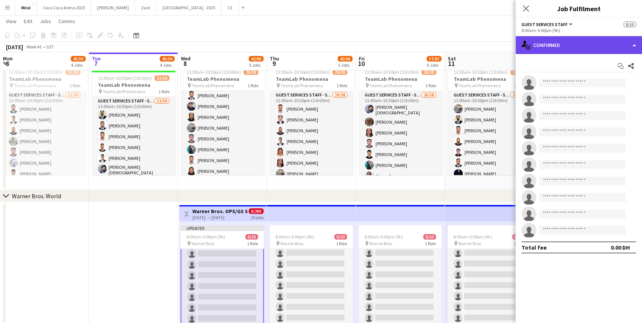
click at [587, 48] on div "single-neutral-actions-check-2 Confirmed" at bounding box center [579, 45] width 127 height 18
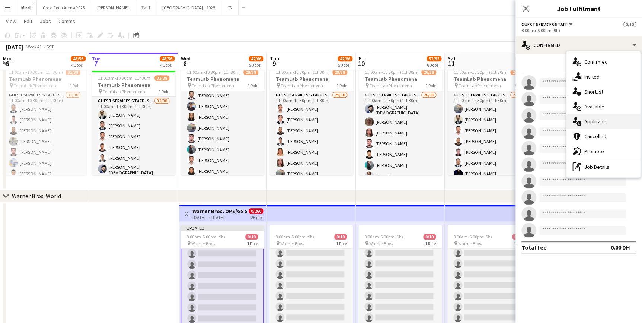
click at [597, 122] on span "Applicants" at bounding box center [596, 121] width 23 height 7
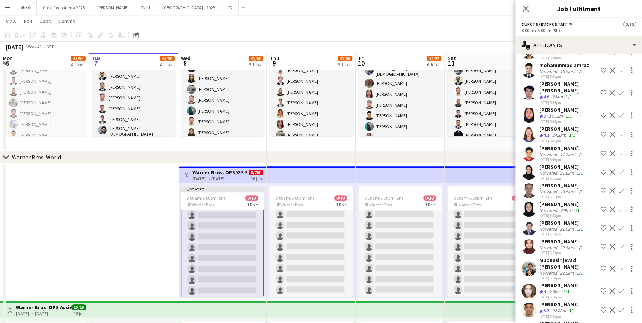
click at [550, 207] on div "Not rated" at bounding box center [549, 210] width 19 height 6
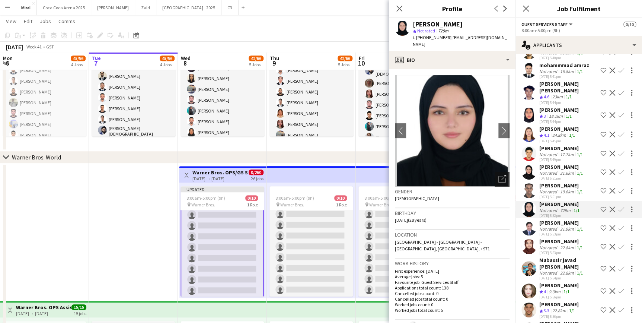
click at [501, 175] on icon at bounding box center [503, 177] width 5 height 5
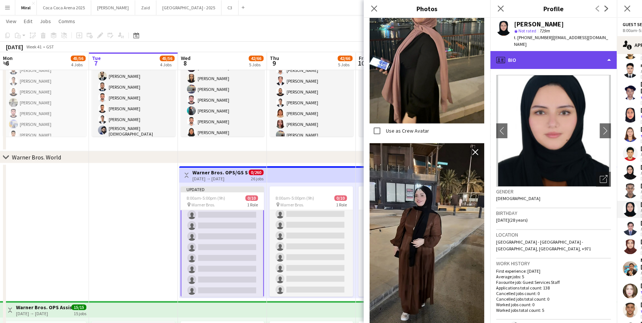
click at [587, 51] on div "profile Bio" at bounding box center [553, 60] width 127 height 18
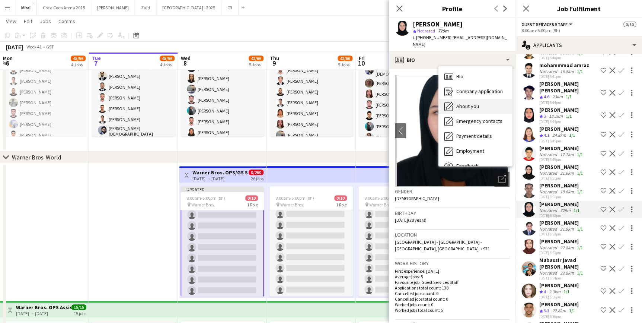
click at [478, 100] on div "About you About you" at bounding box center [476, 106] width 74 height 15
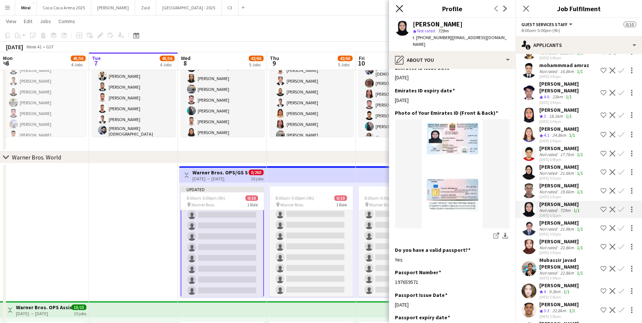
click at [396, 10] on icon "Close pop-in" at bounding box center [399, 8] width 7 height 7
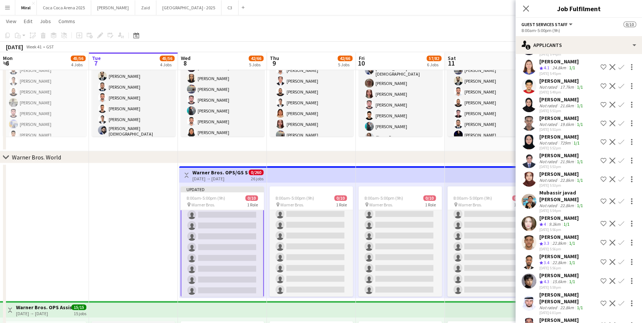
click at [566, 171] on div "[PERSON_NAME]" at bounding box center [562, 174] width 45 height 7
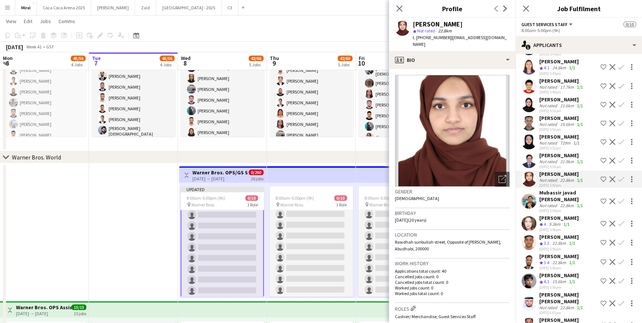
click at [561, 221] on div "9.3km" at bounding box center [555, 224] width 15 height 6
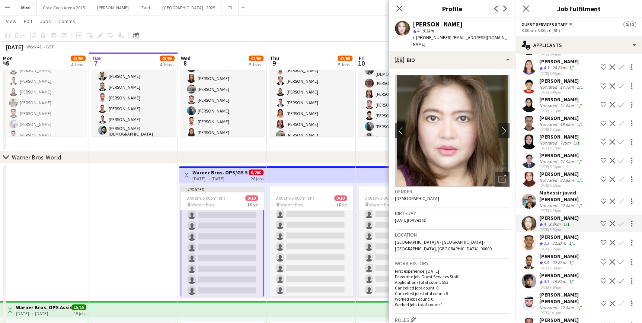
click at [555, 240] on div "22.8km" at bounding box center [559, 243] width 17 height 6
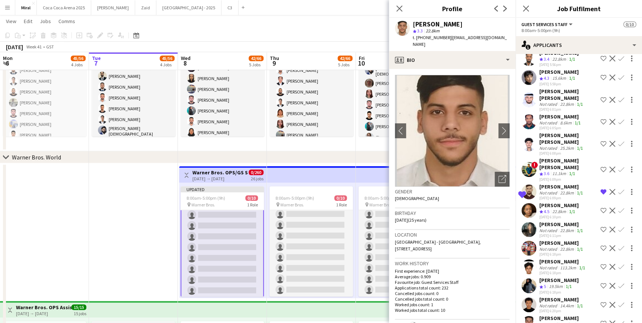
click at [554, 221] on div "[PERSON_NAME]" at bounding box center [562, 224] width 45 height 7
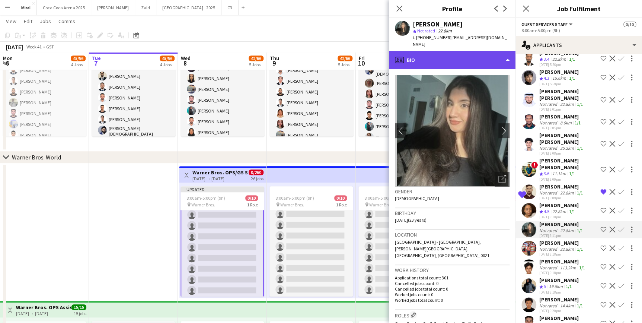
click at [479, 63] on div "profile Bio" at bounding box center [452, 60] width 127 height 18
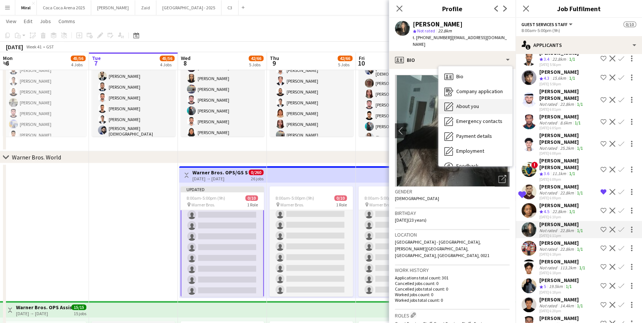
drag, startPoint x: 479, startPoint y: 63, endPoint x: 477, endPoint y: 106, distance: 43.6
click at [477, 106] on span "About you" at bounding box center [467, 106] width 23 height 7
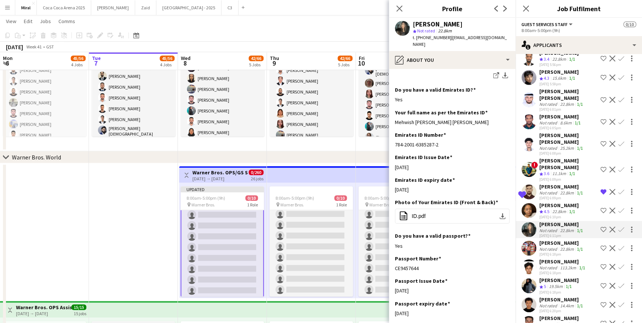
scroll to position [216, 0]
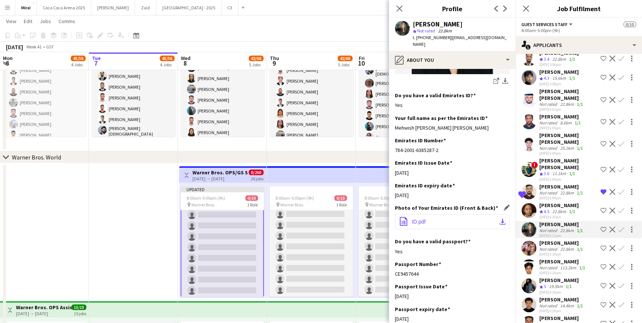
click at [500, 219] on app-icon "download-bottom" at bounding box center [503, 222] width 6 height 6
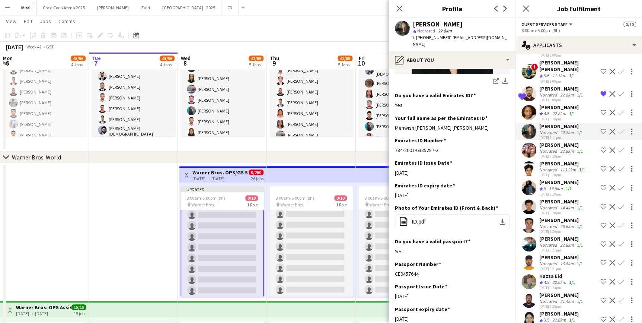
scroll to position [1117, 0]
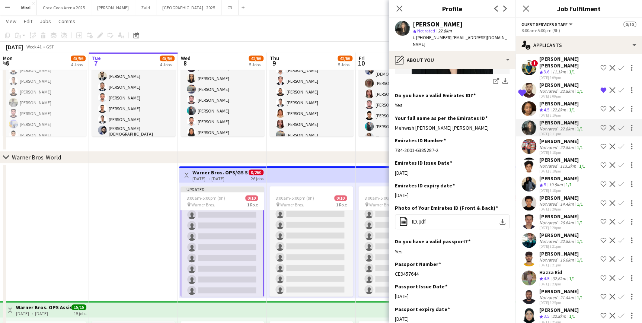
click at [564, 175] on div "[PERSON_NAME]" at bounding box center [559, 178] width 39 height 7
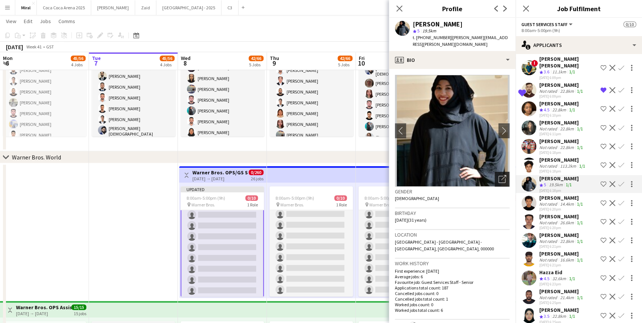
click at [499, 175] on icon "Open photos pop-in" at bounding box center [503, 179] width 8 height 8
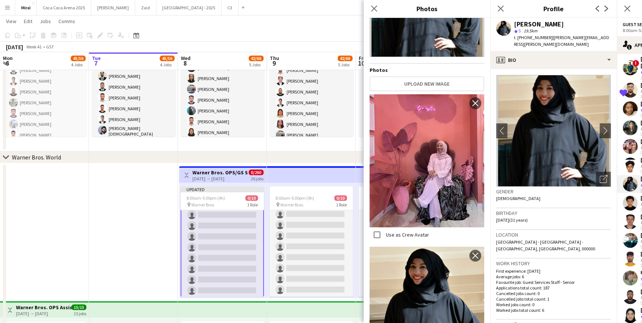
scroll to position [34, 0]
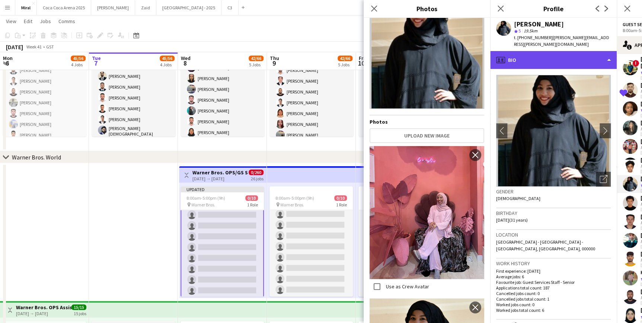
click at [600, 54] on div "profile Bio" at bounding box center [553, 60] width 127 height 18
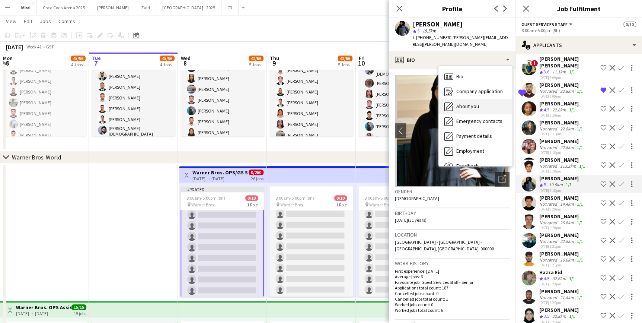
click at [473, 103] on span "About you" at bounding box center [467, 106] width 23 height 7
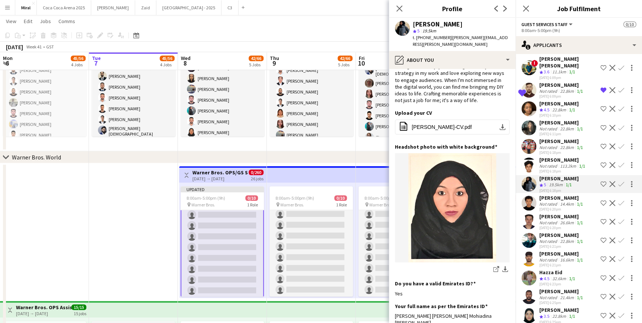
scroll to position [0, 0]
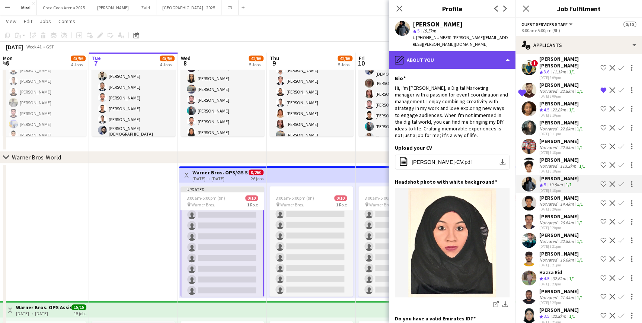
click at [492, 54] on div "pencil4 About you" at bounding box center [452, 60] width 127 height 18
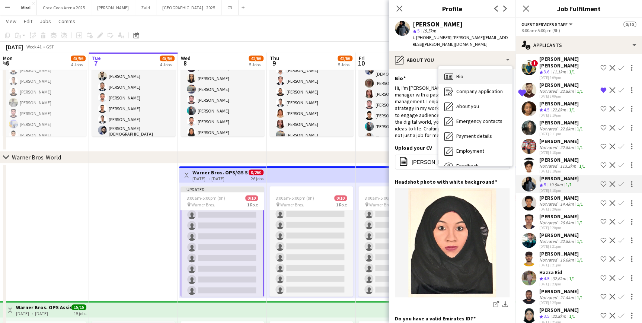
click at [474, 71] on div "Bio Bio" at bounding box center [476, 76] width 74 height 15
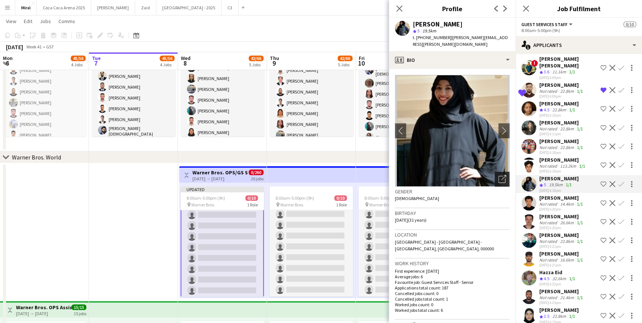
click at [499, 175] on icon "Open photos pop-in" at bounding box center [503, 179] width 8 height 8
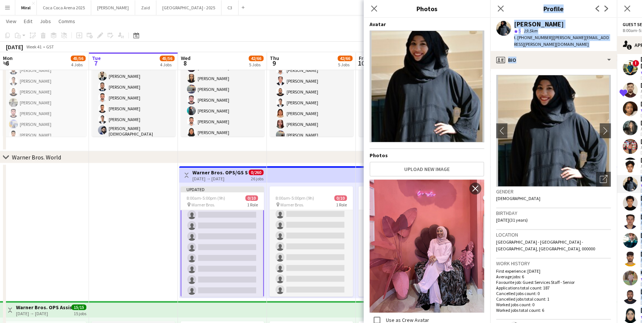
drag, startPoint x: 619, startPoint y: 167, endPoint x: 514, endPoint y: 175, distance: 105.6
click at [514, 175] on body "Menu Boards Boards Boards All jobs Status Workforce Workforce My Workforce Recr…" at bounding box center [321, 267] width 642 height 950
click at [501, 9] on icon at bounding box center [500, 8] width 7 height 7
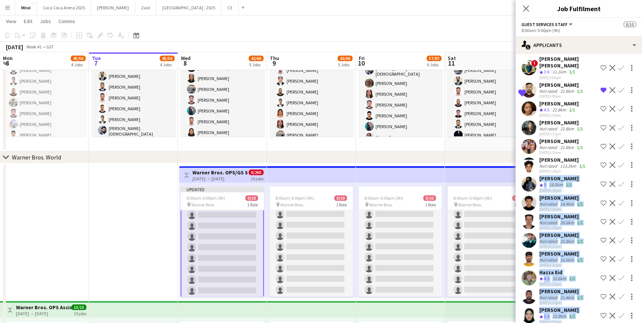
click at [601, 181] on app-icon "Shortlist crew" at bounding box center [604, 184] width 6 height 6
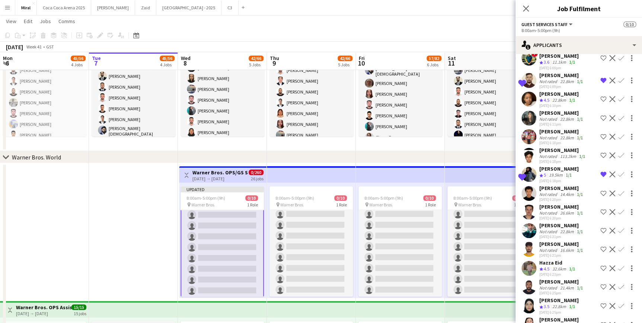
click at [483, 24] on app-page-menu "View Day view expanded Day view collapsed Month view Date picker Jump to [DATE]…" at bounding box center [321, 22] width 642 height 14
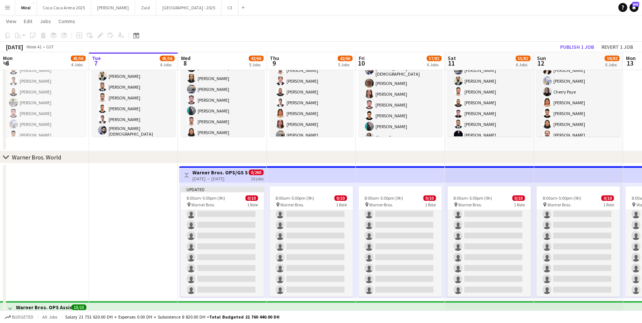
scroll to position [35, 0]
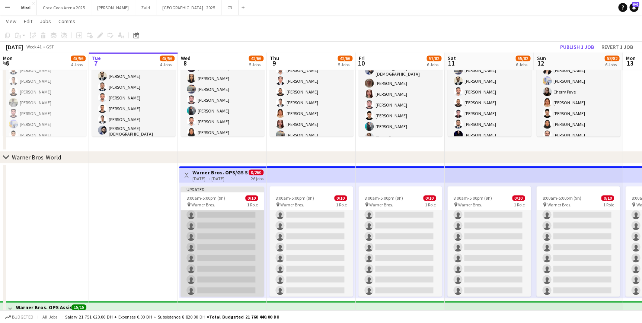
click at [216, 216] on app-card-role "Guest Services Staff 187A 0/10 8:00am-5:00pm (9h) single-neutral-actions single…" at bounding box center [222, 236] width 83 height 122
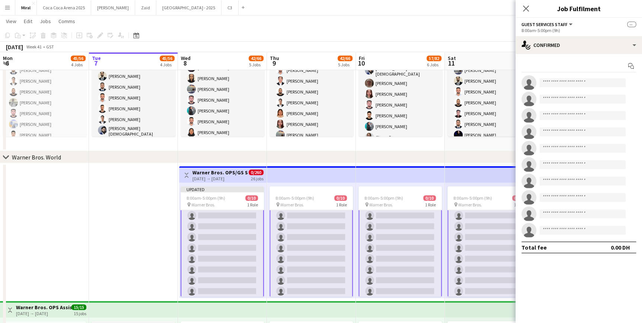
scroll to position [36, 0]
click at [242, 212] on app-card-role "Guest Services Staff 187A 0/10 8:00am-5:00pm (9h) single-neutral-actions single…" at bounding box center [222, 236] width 83 height 124
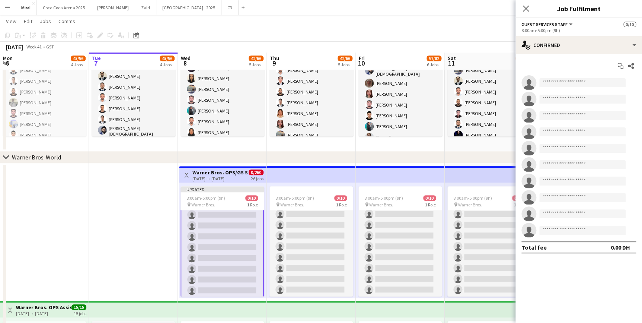
scroll to position [35, 0]
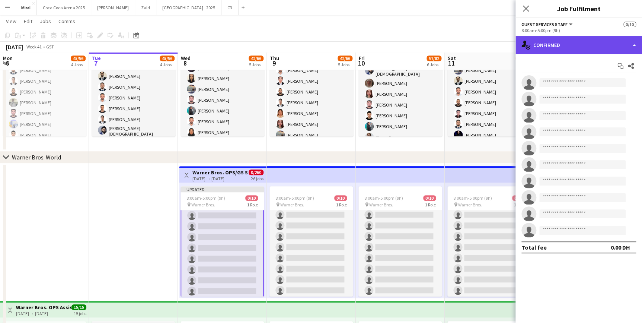
click at [605, 45] on div "single-neutral-actions-check-2 Confirmed" at bounding box center [579, 45] width 127 height 18
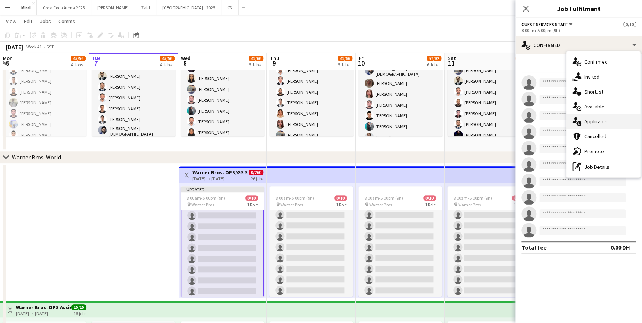
click at [604, 121] on span "Applicants" at bounding box center [596, 121] width 23 height 7
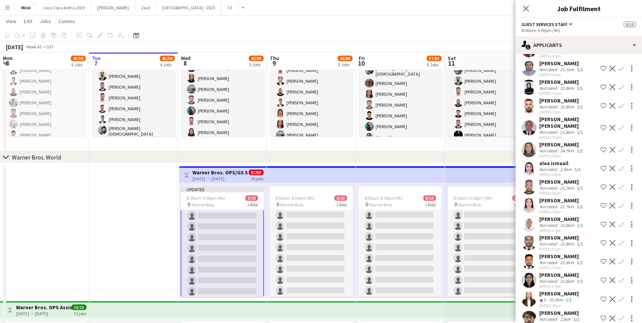
scroll to position [1635, 0]
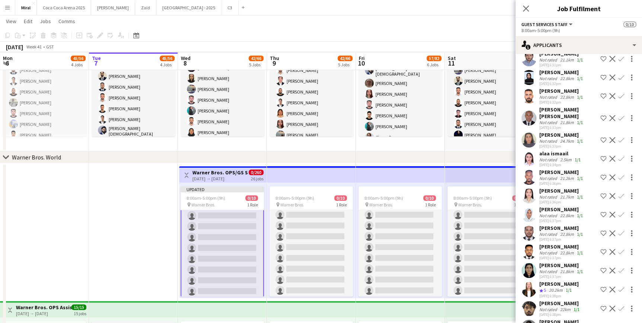
click at [556, 157] on div "Not rated" at bounding box center [549, 160] width 19 height 6
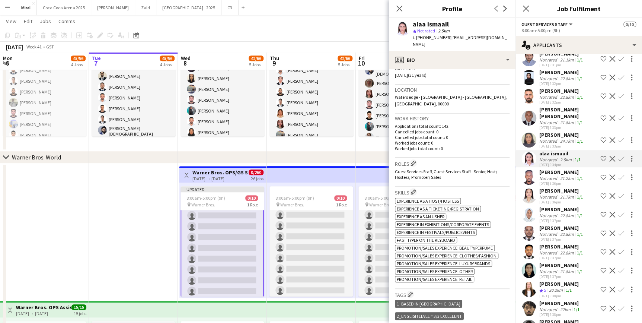
scroll to position [0, 0]
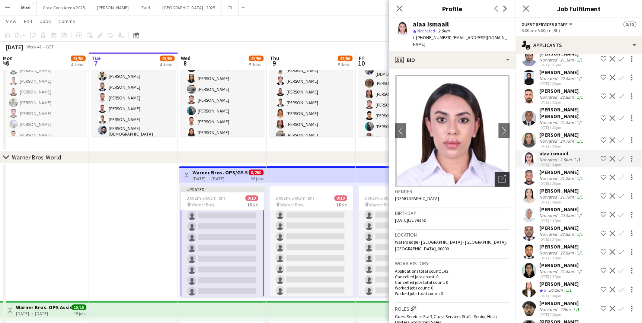
click at [499, 175] on icon "Open photos pop-in" at bounding box center [503, 179] width 8 height 8
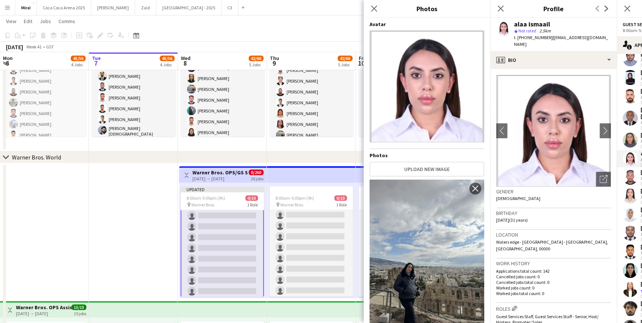
click at [503, 9] on icon "Close pop-in" at bounding box center [501, 9] width 6 height 6
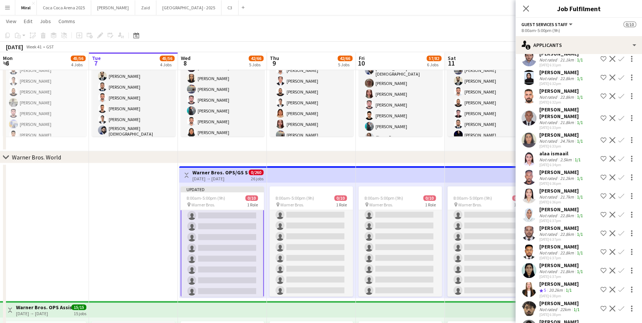
click at [555, 157] on div "Not rated" at bounding box center [549, 160] width 19 height 6
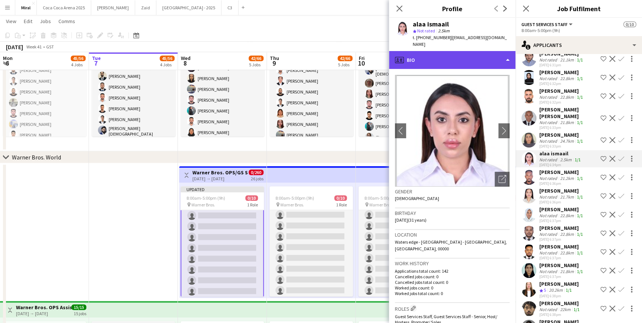
click at [478, 59] on div "profile Bio" at bounding box center [452, 60] width 127 height 18
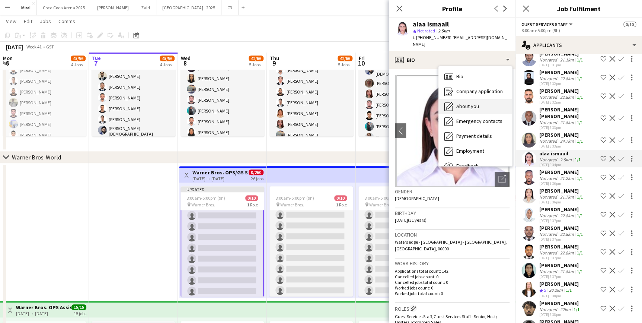
click at [488, 103] on div "About you About you" at bounding box center [476, 106] width 74 height 15
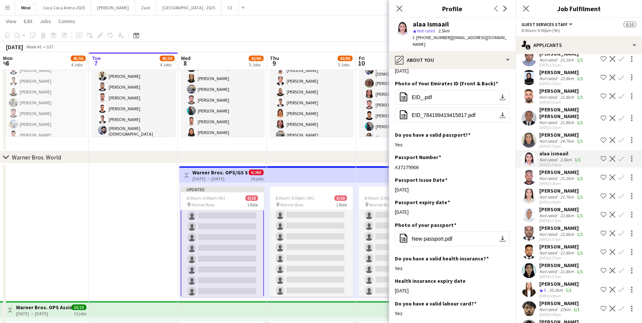
scroll to position [362, 0]
click at [500, 111] on app-icon "download-bottom" at bounding box center [503, 114] width 6 height 6
click at [601, 156] on app-icon "Shortlist crew" at bounding box center [604, 159] width 6 height 6
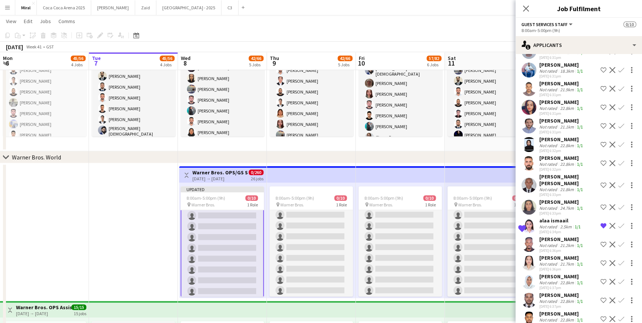
scroll to position [1567, 0]
click at [547, 225] on div "Not rated" at bounding box center [549, 228] width 19 height 6
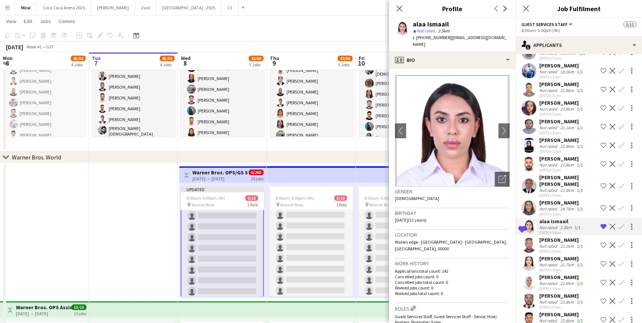
drag, startPoint x: 413, startPoint y: 24, endPoint x: 456, endPoint y: 23, distance: 43.2
click at [456, 23] on div "alaa ismaail" at bounding box center [461, 24] width 97 height 7
copy div "alaa ismaail"
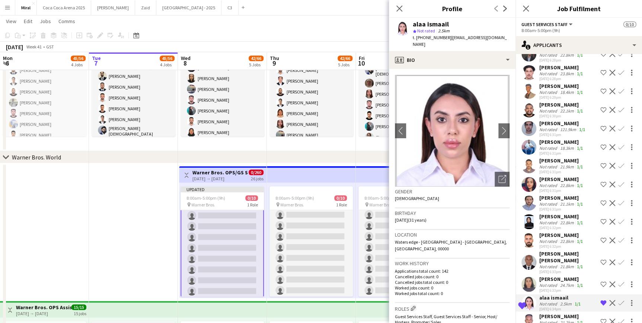
scroll to position [1500, 0]
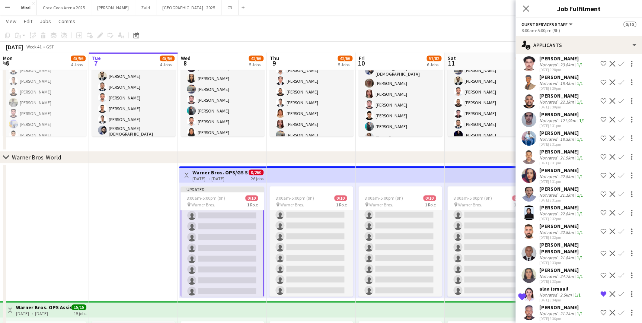
click at [553, 292] on div "Not rated" at bounding box center [549, 295] width 19 height 6
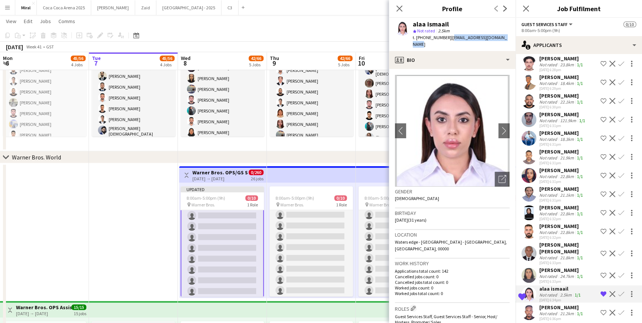
drag, startPoint x: 448, startPoint y: 39, endPoint x: 507, endPoint y: 39, distance: 59.6
click at [507, 39] on div "alaa ismaail star Not rated 2.5km t. +971558546806 | alaa.ismaail4321@gmail.com" at bounding box center [452, 34] width 127 height 33
copy span "alaa.ismaail4321@gmail.com"
drag, startPoint x: 417, startPoint y: 38, endPoint x: 425, endPoint y: 38, distance: 8.2
click at [425, 38] on span "t. +971558546806" at bounding box center [432, 38] width 39 height 6
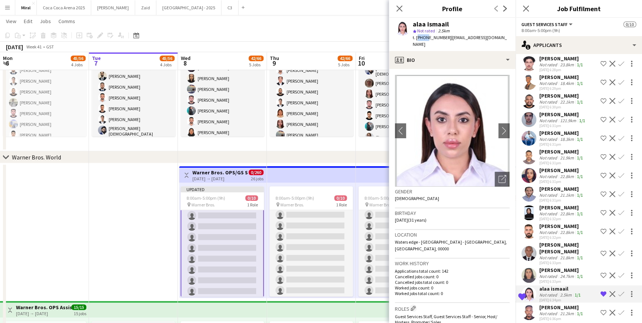
click at [425, 37] on span "t. +971558546806" at bounding box center [432, 38] width 39 height 6
drag, startPoint x: 418, startPoint y: 37, endPoint x: 444, endPoint y: 38, distance: 25.7
click at [444, 38] on span "t. +971558546806" at bounding box center [432, 38] width 39 height 6
copy span "971558546806"
click at [440, 40] on span "t. +971558546806" at bounding box center [432, 38] width 39 height 6
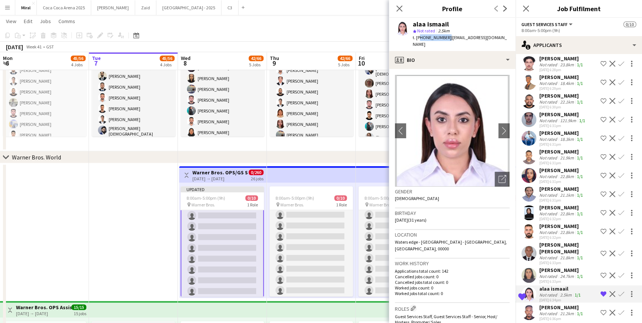
drag, startPoint x: 418, startPoint y: 37, endPoint x: 444, endPoint y: 37, distance: 25.7
click at [444, 37] on span "t. +971558546806" at bounding box center [432, 38] width 39 height 6
copy span "971558546806"
drag, startPoint x: 452, startPoint y: 25, endPoint x: 410, endPoint y: 24, distance: 42.4
click at [410, 24] on div "alaa ismaail star Not rated 2.5km t. +971558546806 | alaa.ismaail4321@gmail.com" at bounding box center [452, 34] width 127 height 33
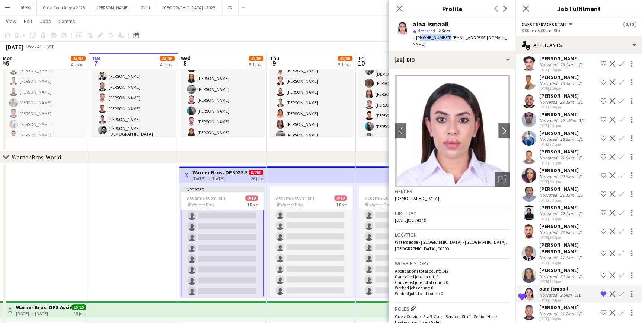
copy div "alaa ismaail"
